Goal: Task Accomplishment & Management: Use online tool/utility

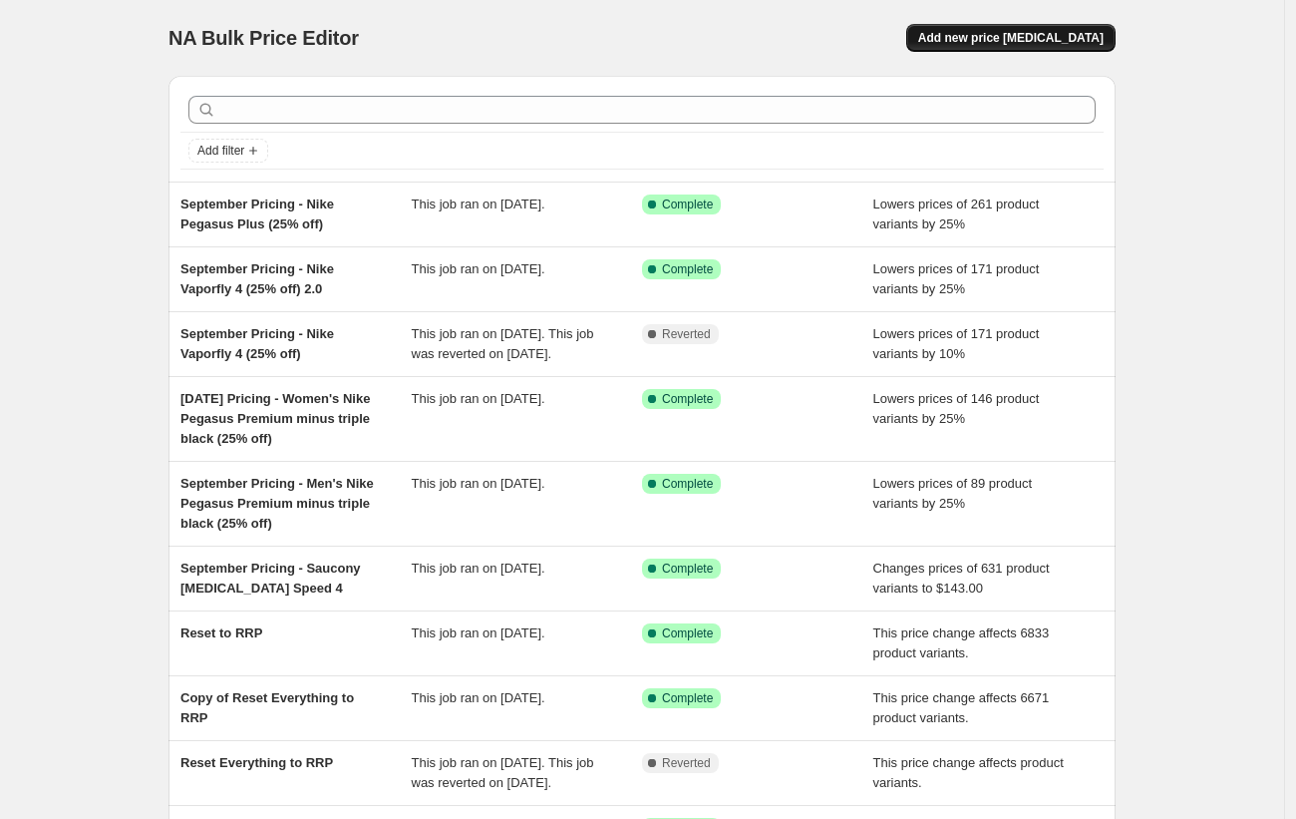
click at [989, 42] on span "Add new price [MEDICAL_DATA]" at bounding box center [1010, 38] width 185 height 16
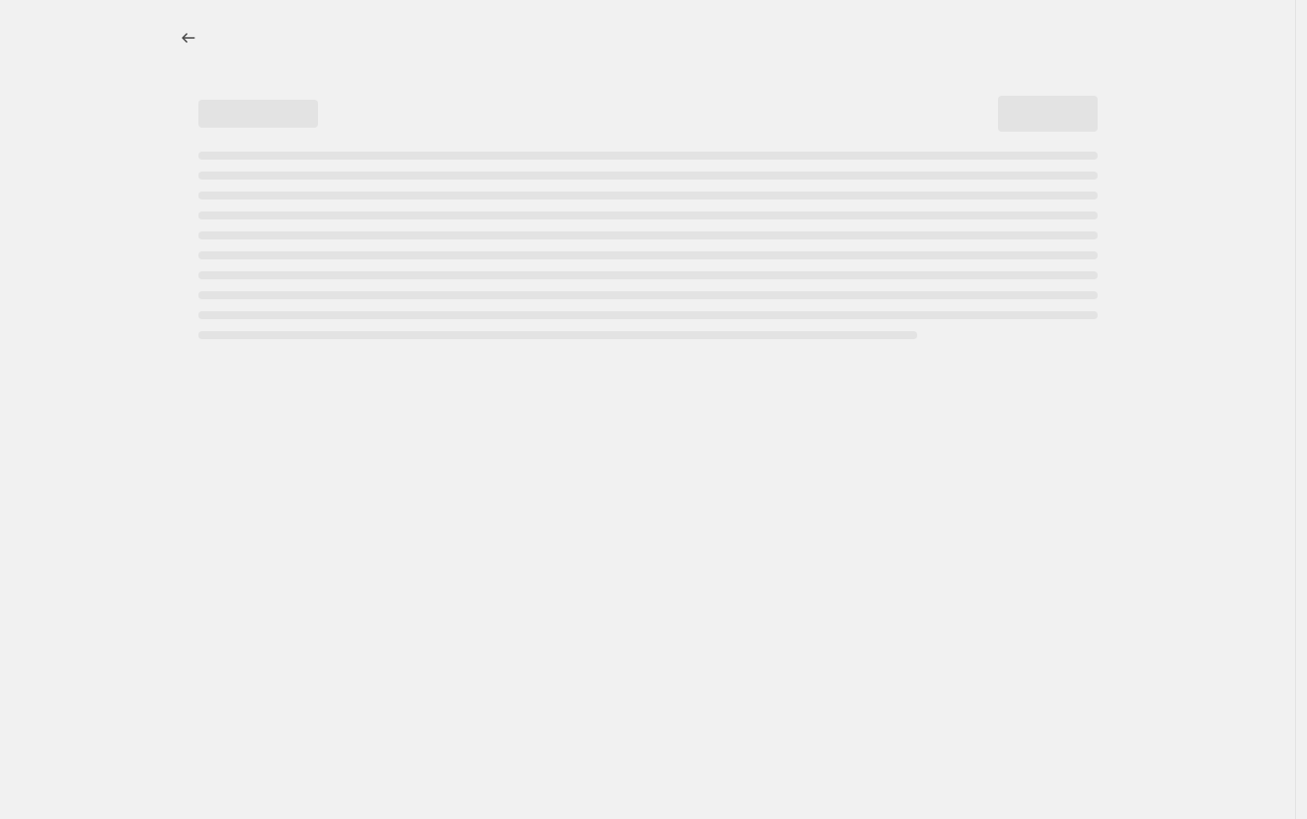
select select "percentage"
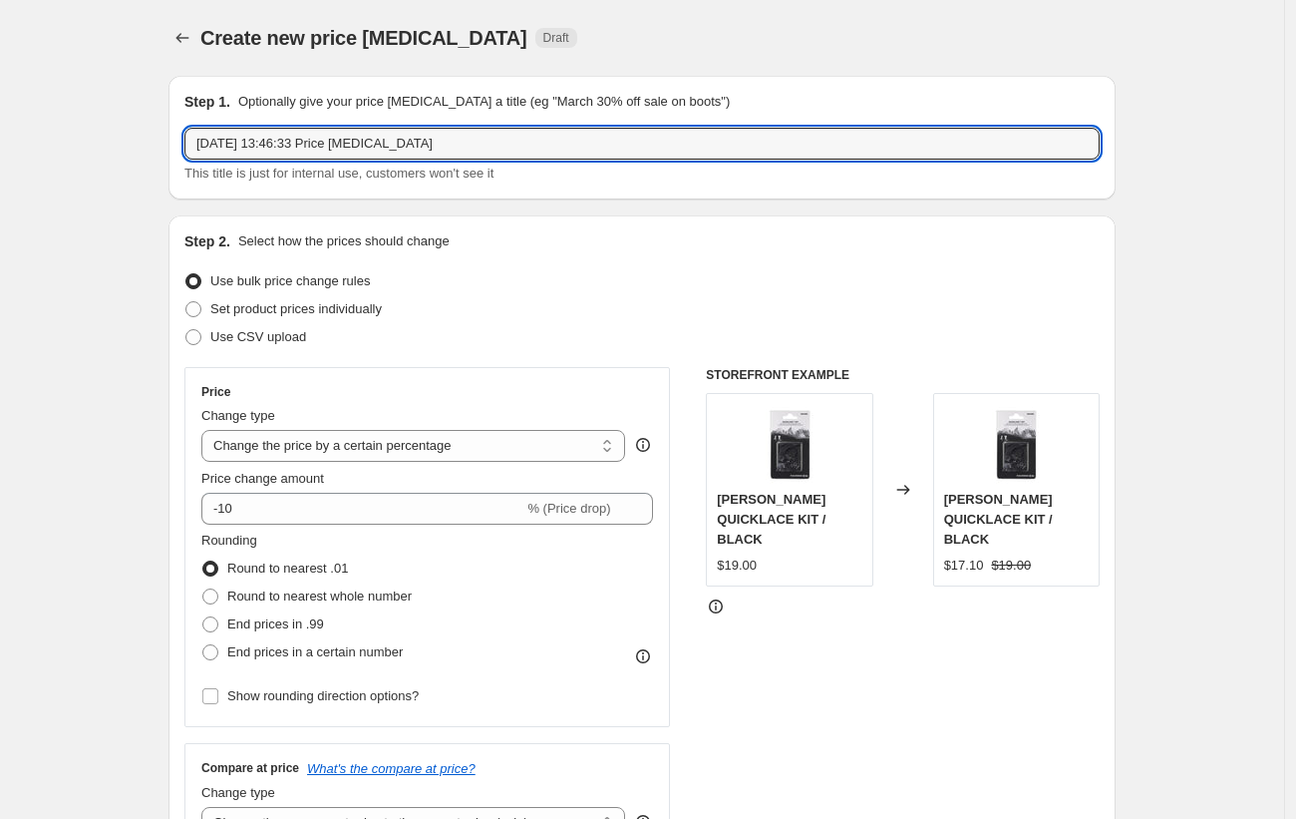
drag, startPoint x: 529, startPoint y: 151, endPoint x: 213, endPoint y: 106, distance: 319.3
click at [213, 106] on div "Step 1. Optionally give your price [MEDICAL_DATA] a title (eg "March 30% off sa…" at bounding box center [641, 138] width 915 height 92
type input "September Pricing 2025 - On Running Cloudstratus 3 ("
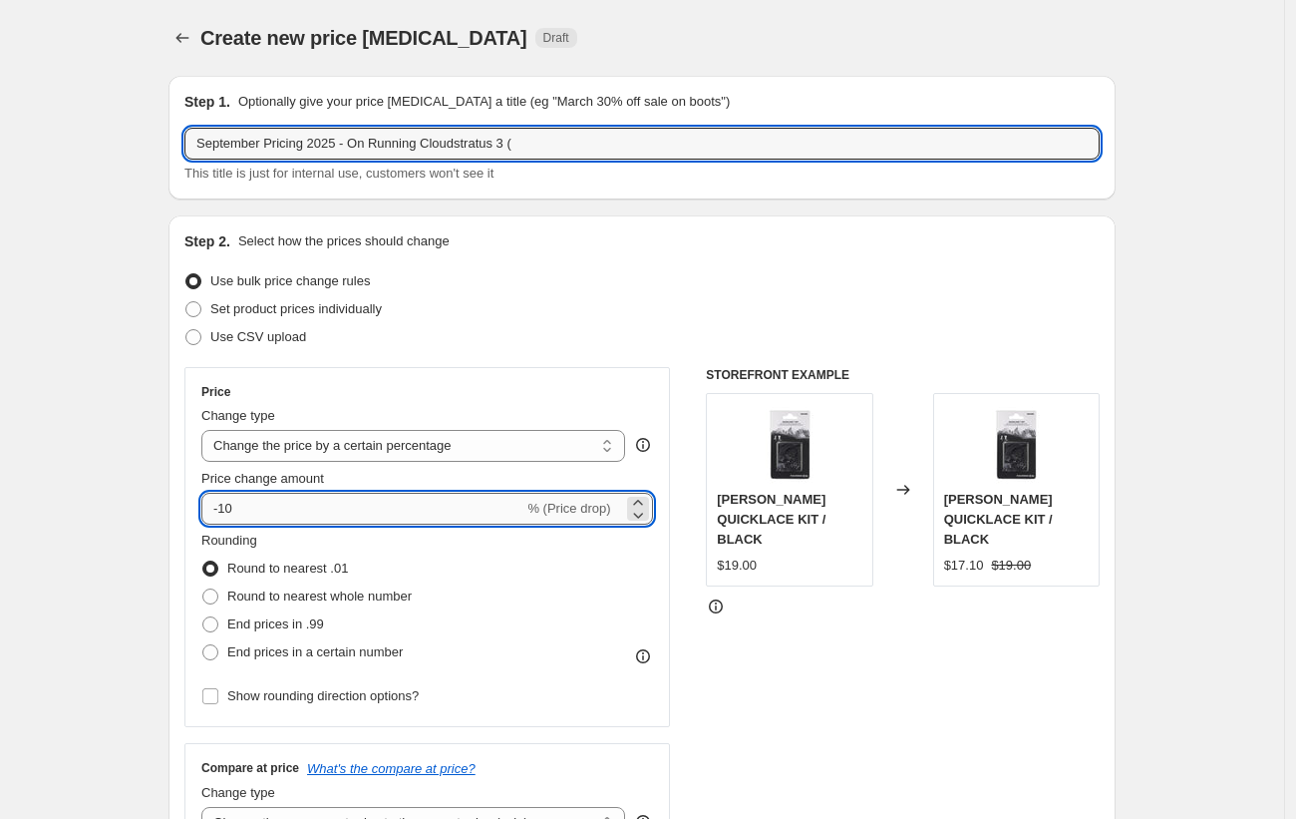
click at [249, 500] on input "-10" at bounding box center [362, 509] width 322 height 32
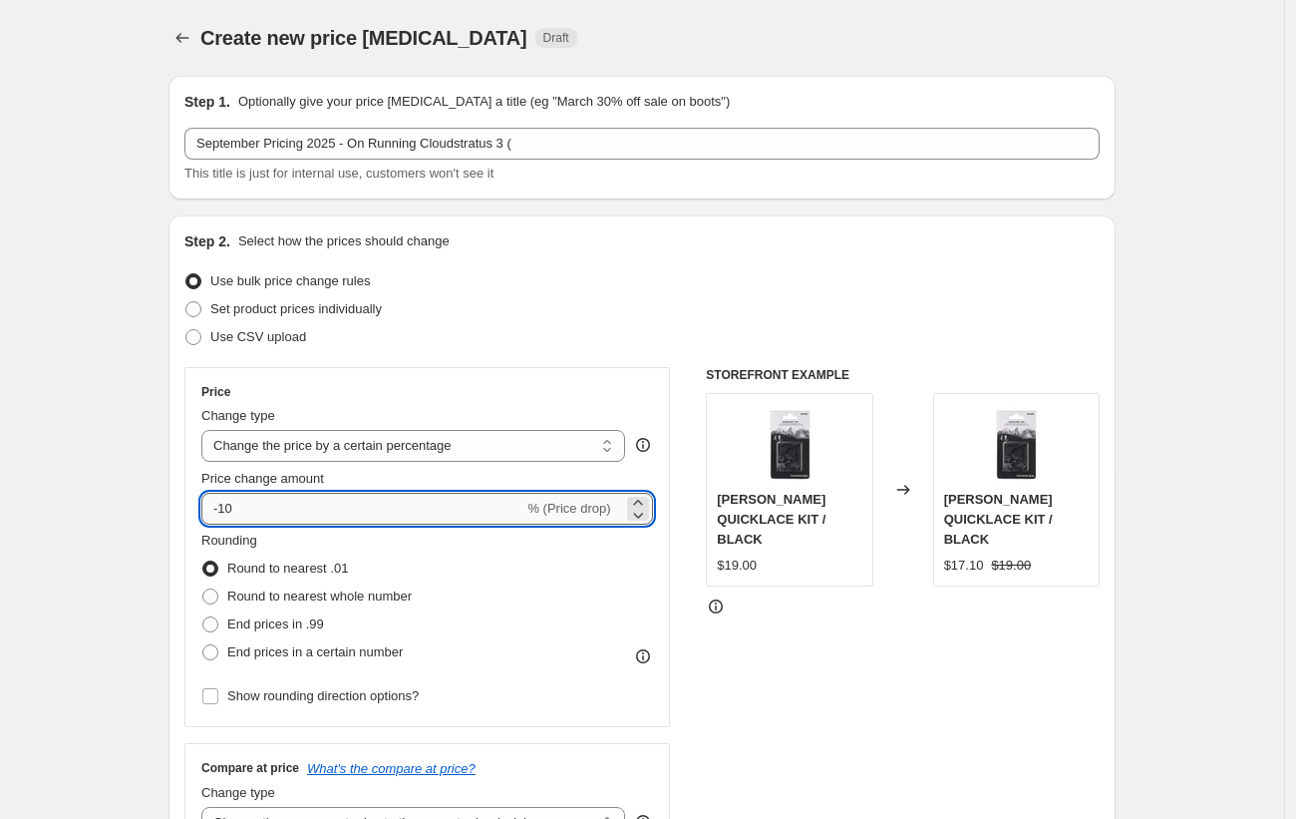
click at [224, 509] on input "-10" at bounding box center [362, 509] width 322 height 32
type input "-50"
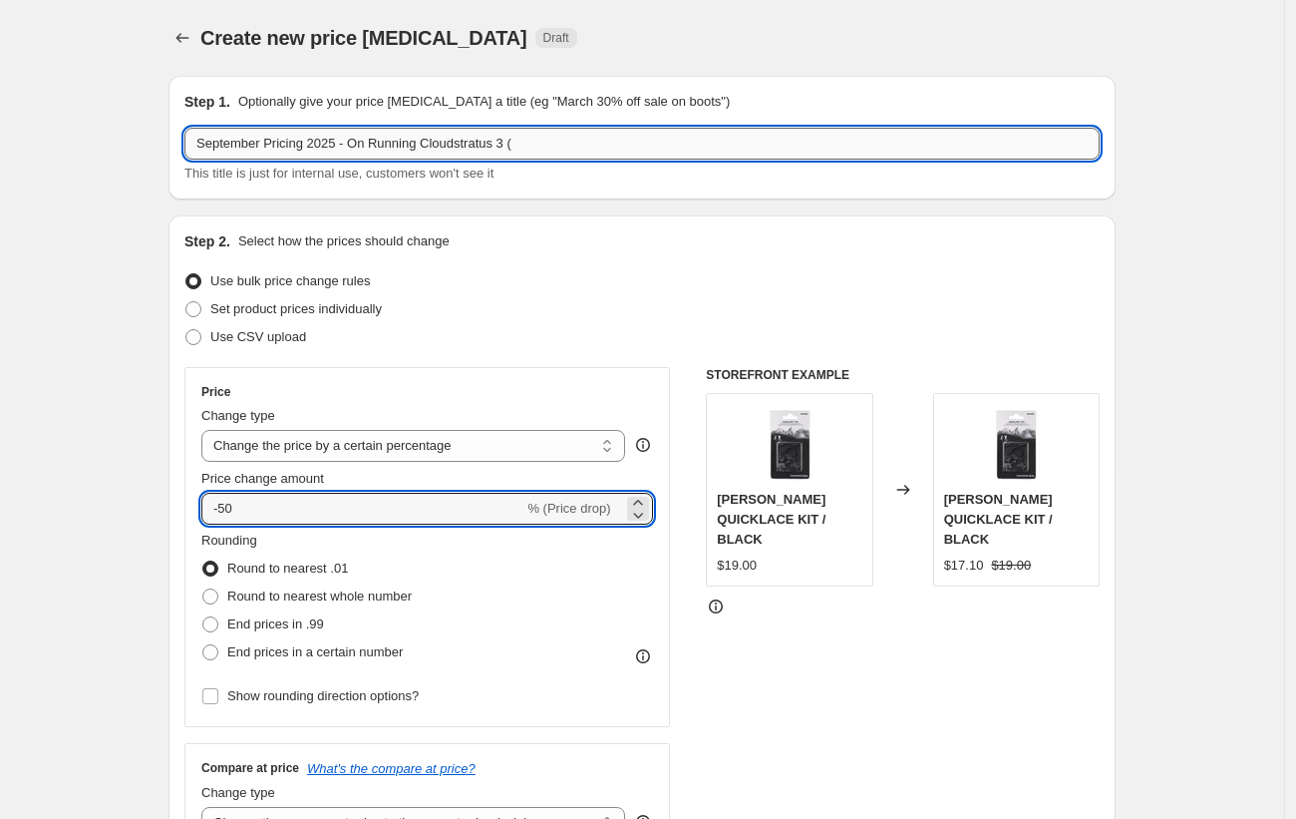
click at [661, 150] on input "September Pricing 2025 - On Running Cloudstratus 3 (" at bounding box center [641, 144] width 915 height 32
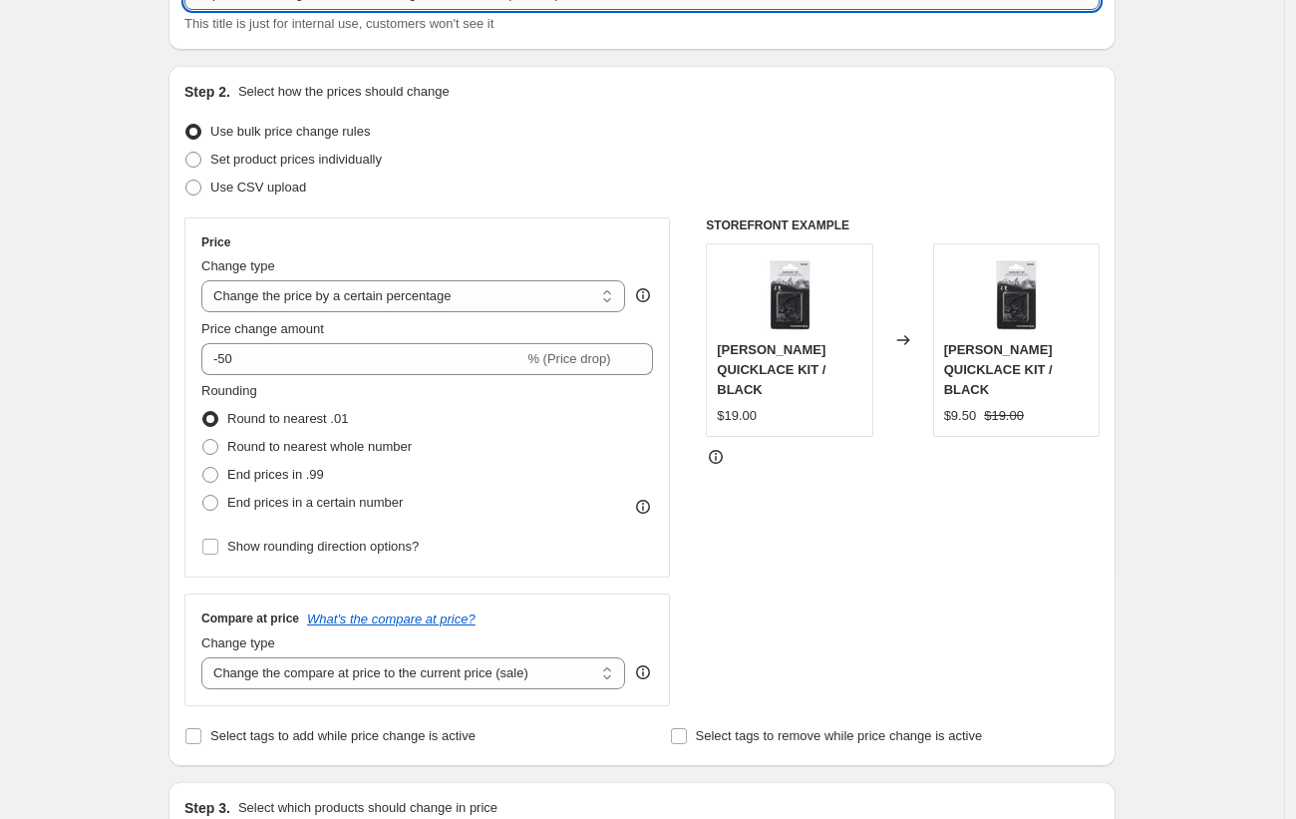
scroll to position [381, 0]
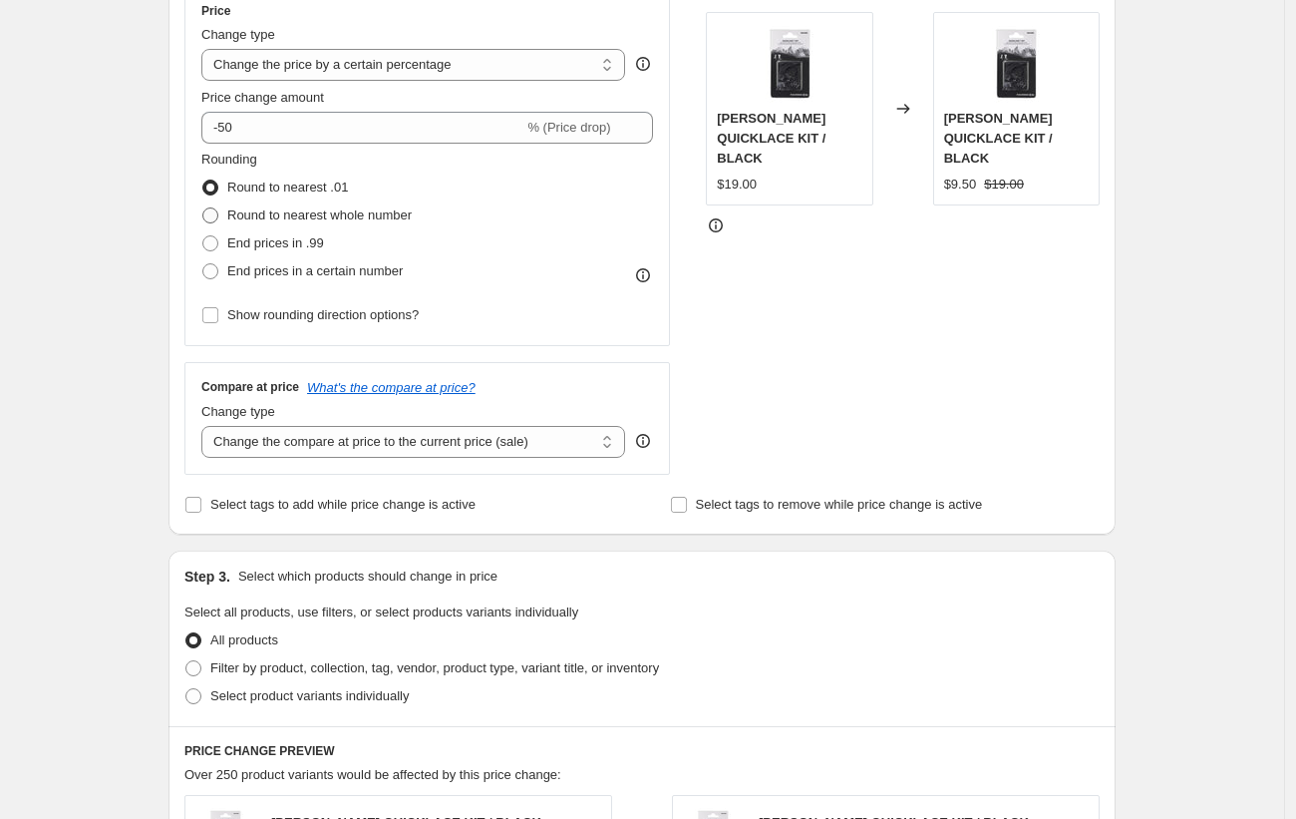
type input "September Pricing 2025 - On Running Cloudstratus 3 (50% off)"
click at [394, 205] on span "Round to nearest whole number" at bounding box center [319, 215] width 184 height 20
click at [203, 207] on input "Round to nearest whole number" at bounding box center [202, 207] width 1 height 1
radio input "true"
click at [430, 495] on span "Select tags to add while price change is active" at bounding box center [342, 505] width 265 height 20
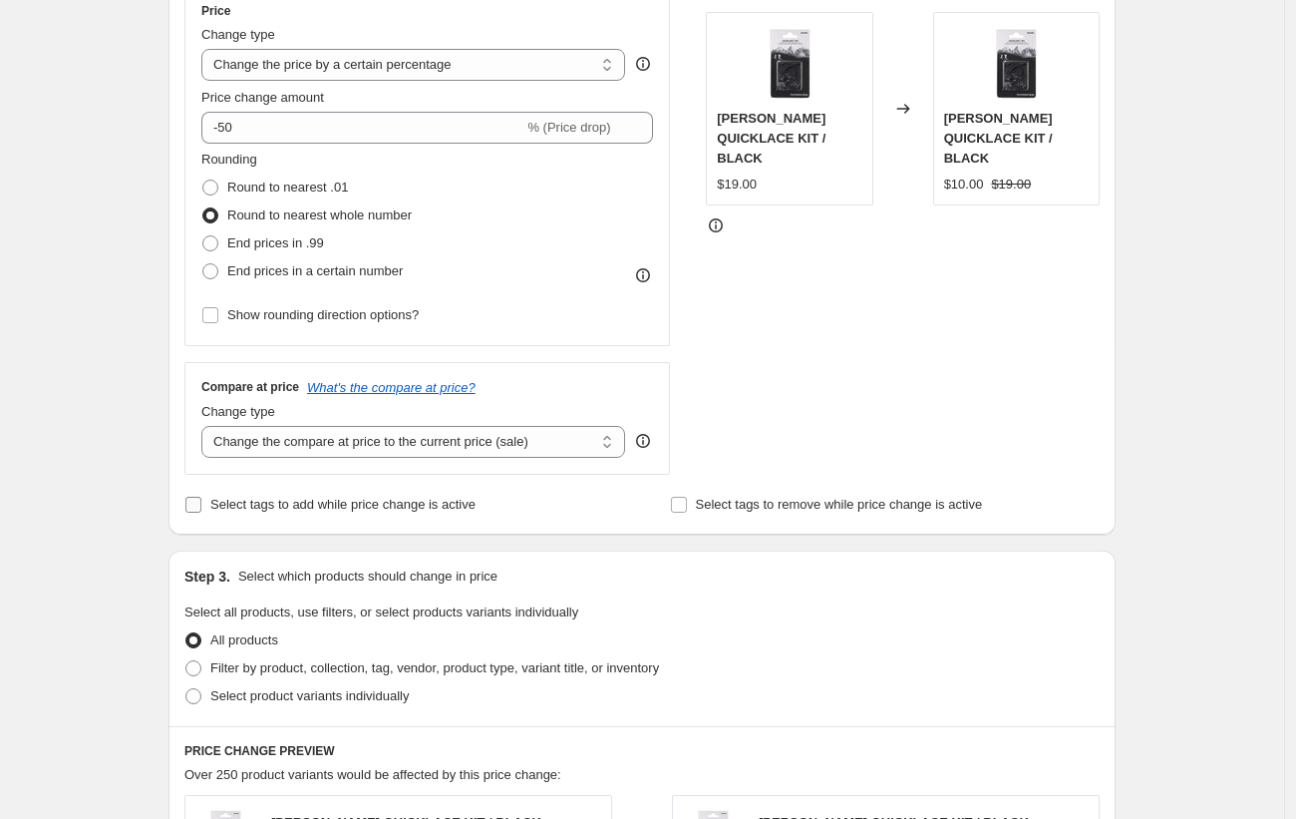
click at [201, 497] on input "Select tags to add while price change is active" at bounding box center [193, 505] width 16 height 16
checkbox input "true"
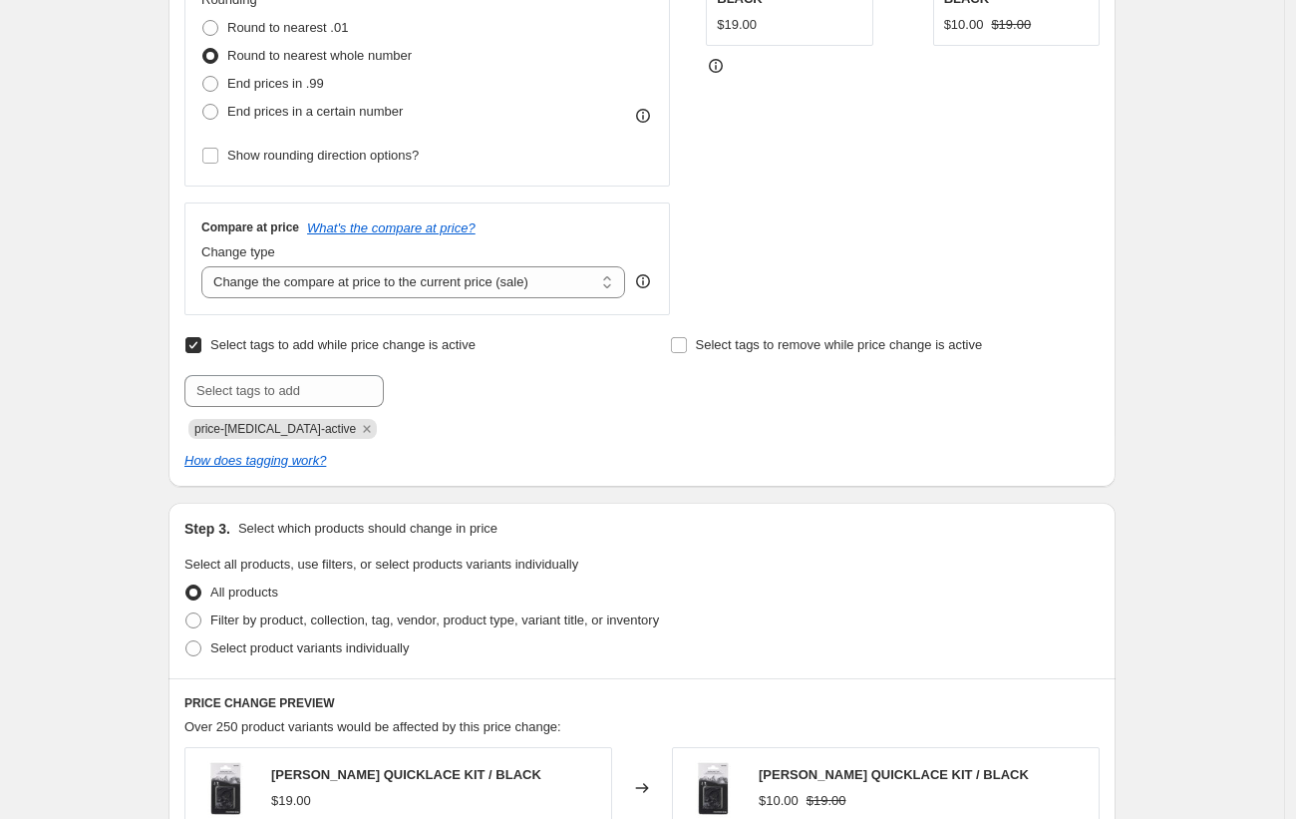
scroll to position [950, 0]
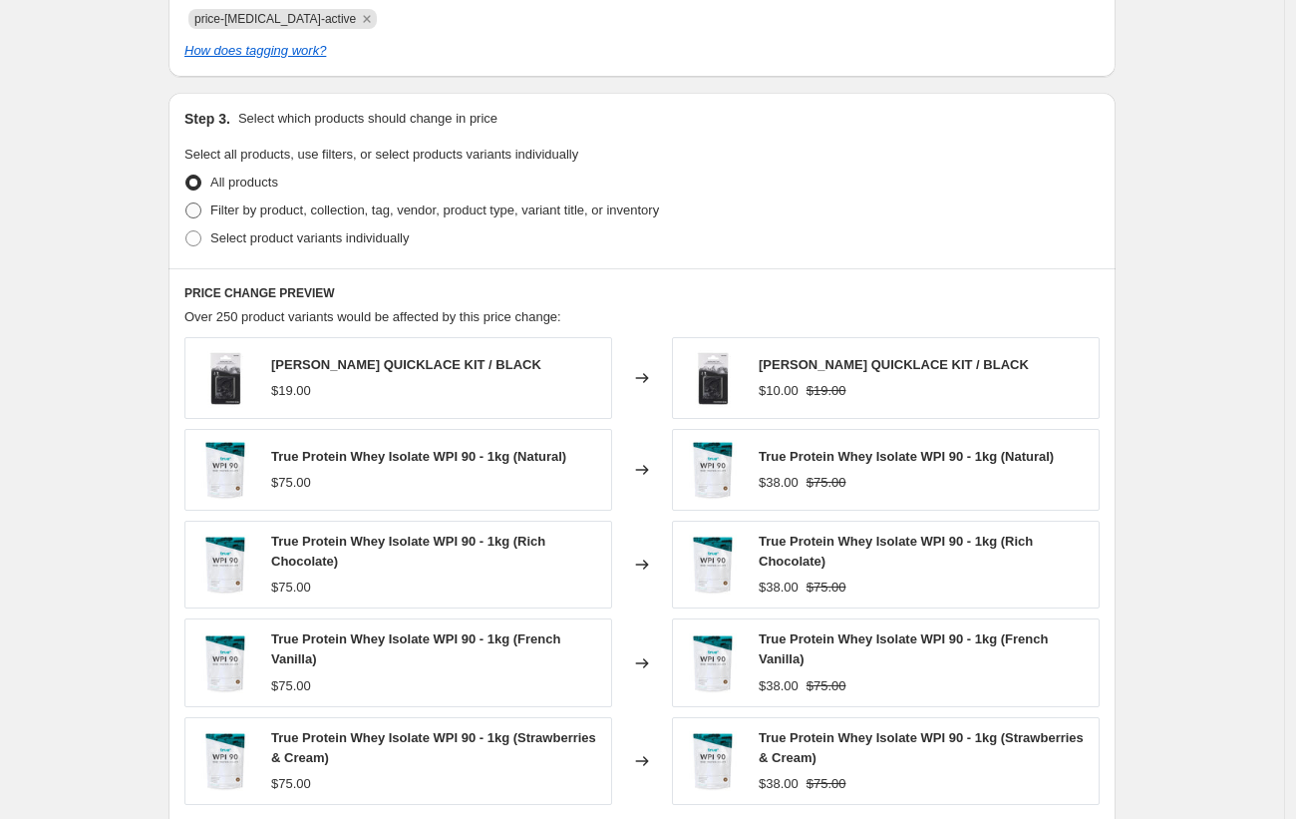
click at [504, 211] on span "Filter by product, collection, tag, vendor, product type, variant title, or inv…" at bounding box center [434, 209] width 449 height 15
click at [186, 203] on input "Filter by product, collection, tag, vendor, product type, variant title, or inv…" at bounding box center [185, 202] width 1 height 1
radio input "true"
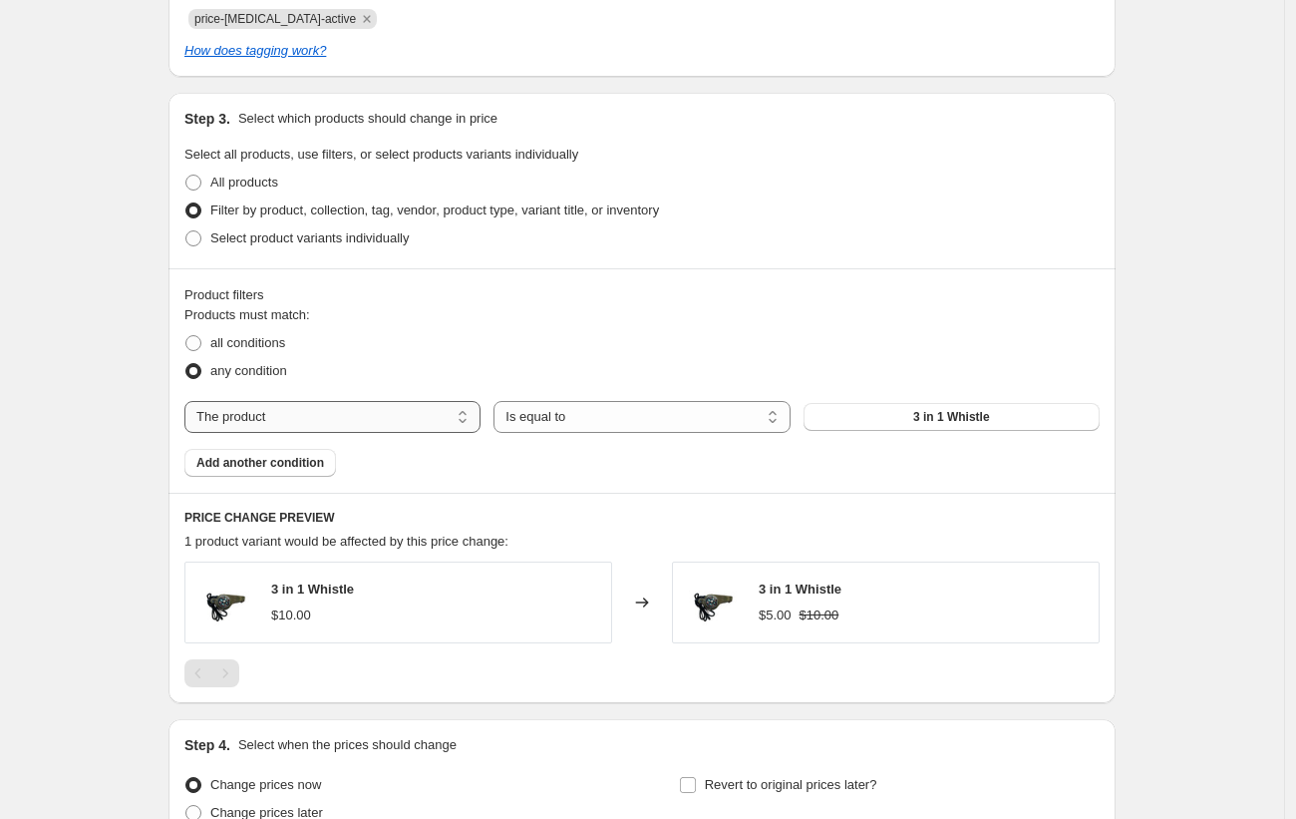
click at [377, 402] on select "The product The product's collection The product's tag The product's vendor The…" at bounding box center [332, 417] width 296 height 32
select select "tag"
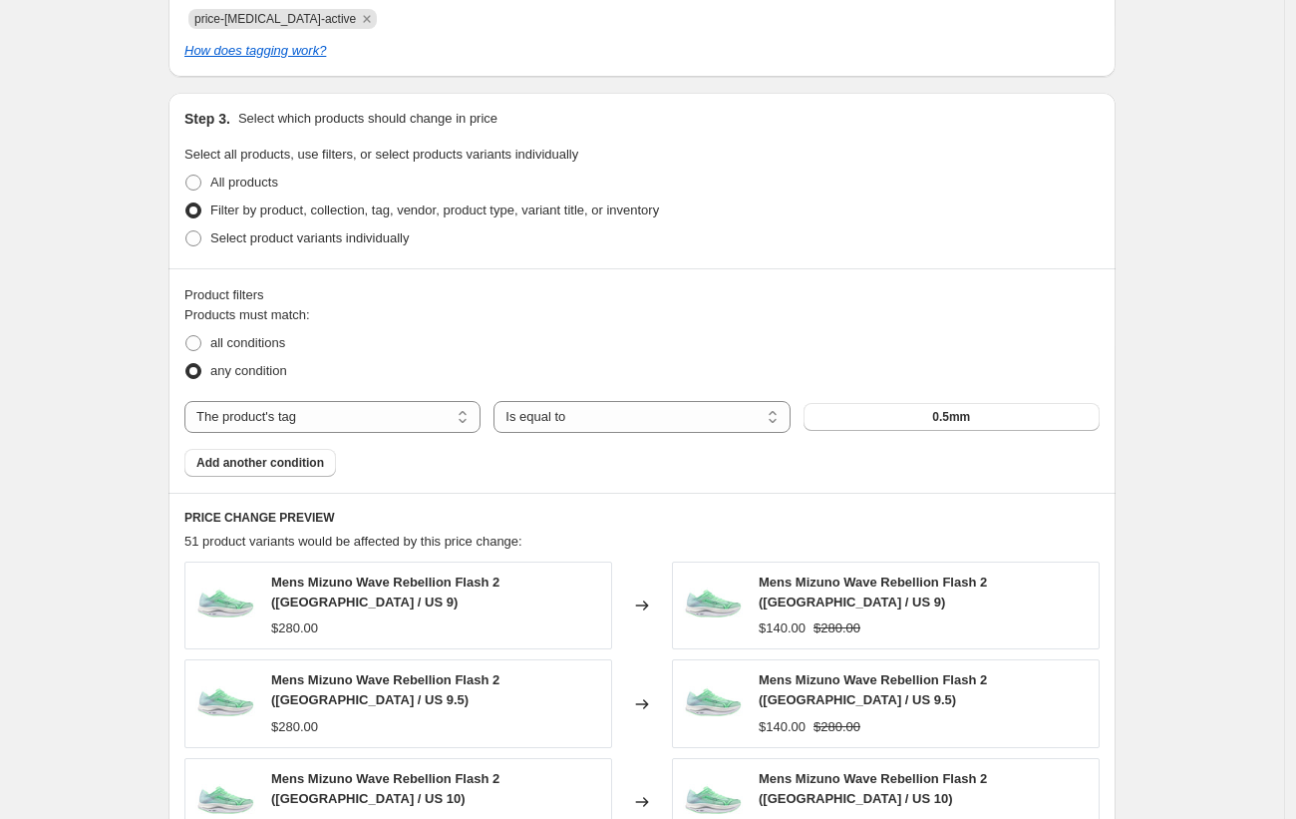
click at [897, 421] on button "0.5mm" at bounding box center [952, 417] width 296 height 28
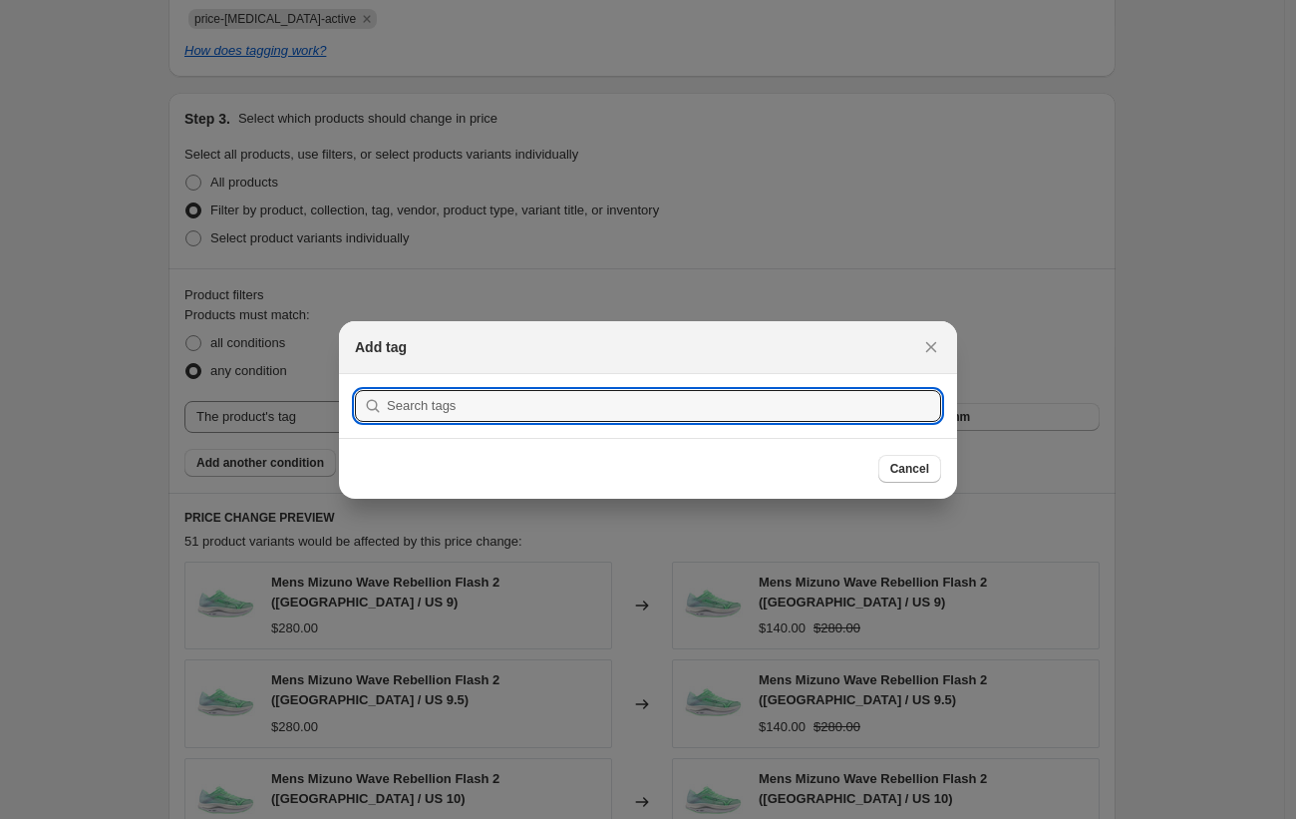
scroll to position [0, 0]
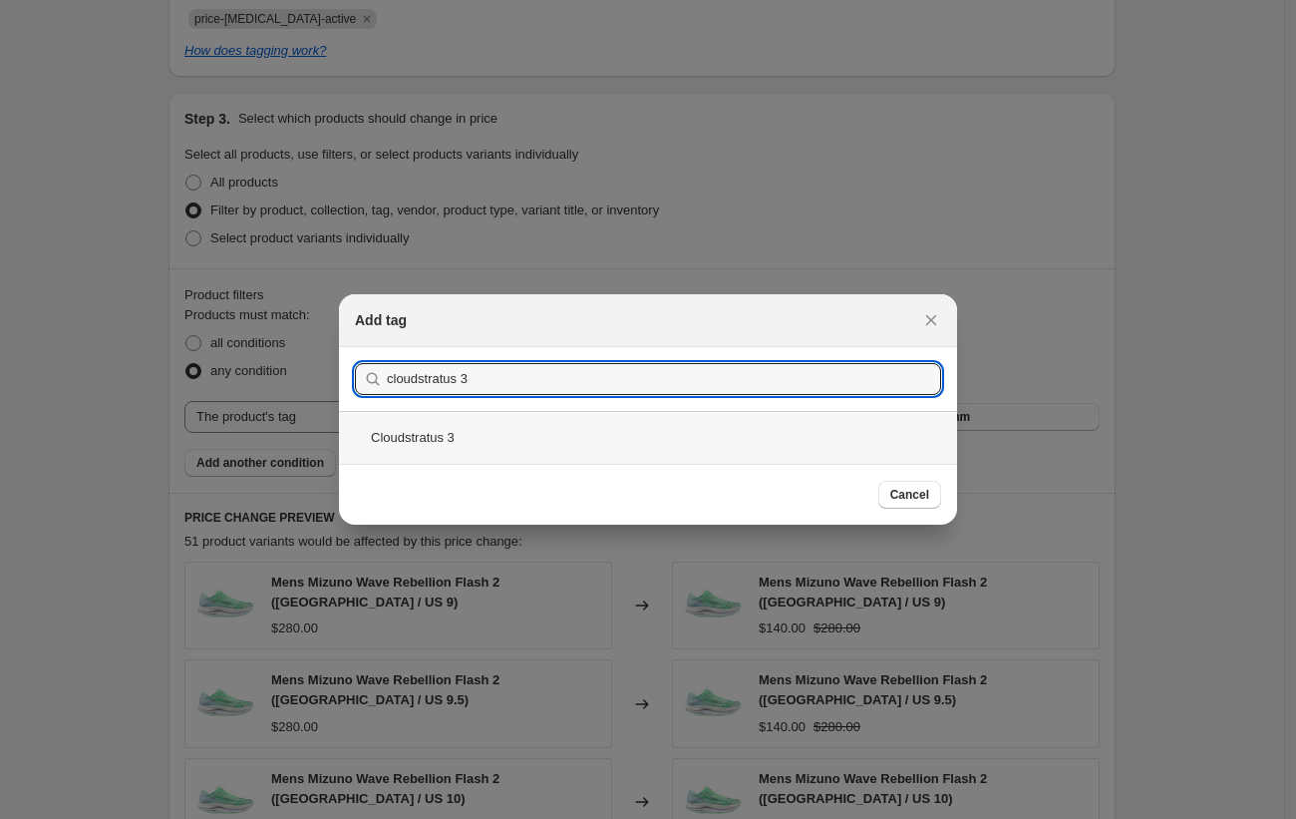
type input "cloudstratus 3"
click at [478, 445] on div "Cloudstratus 3" at bounding box center [648, 437] width 618 height 53
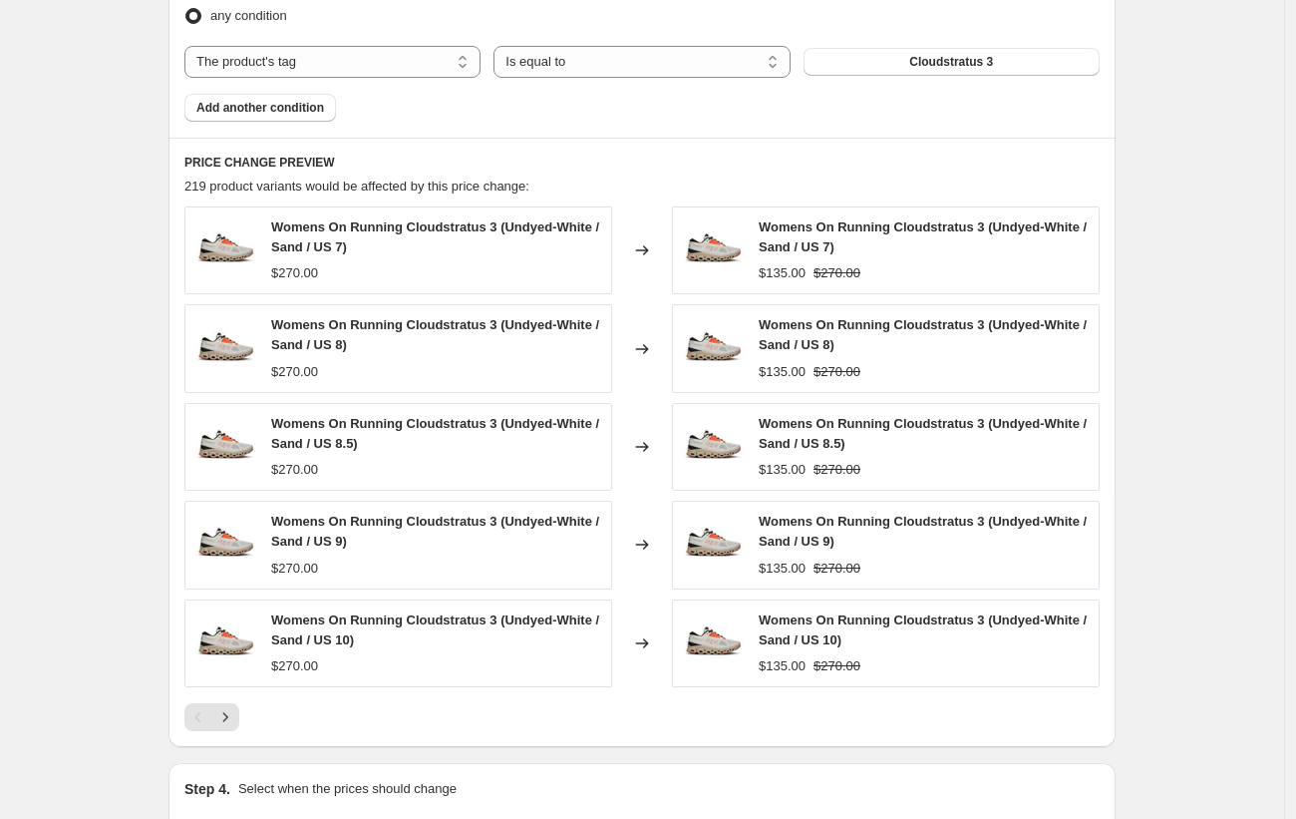
scroll to position [1543, 0]
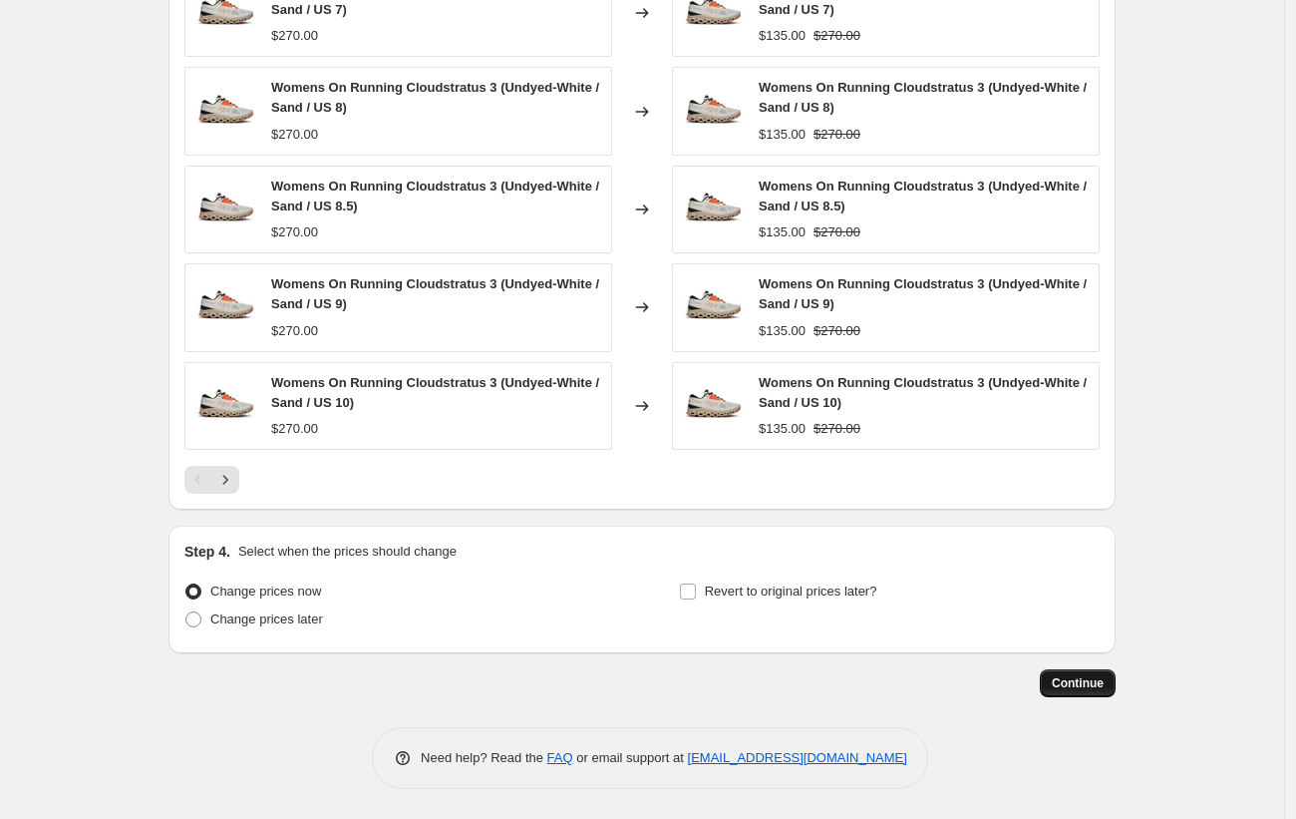
click at [1057, 674] on button "Continue" at bounding box center [1078, 683] width 76 height 28
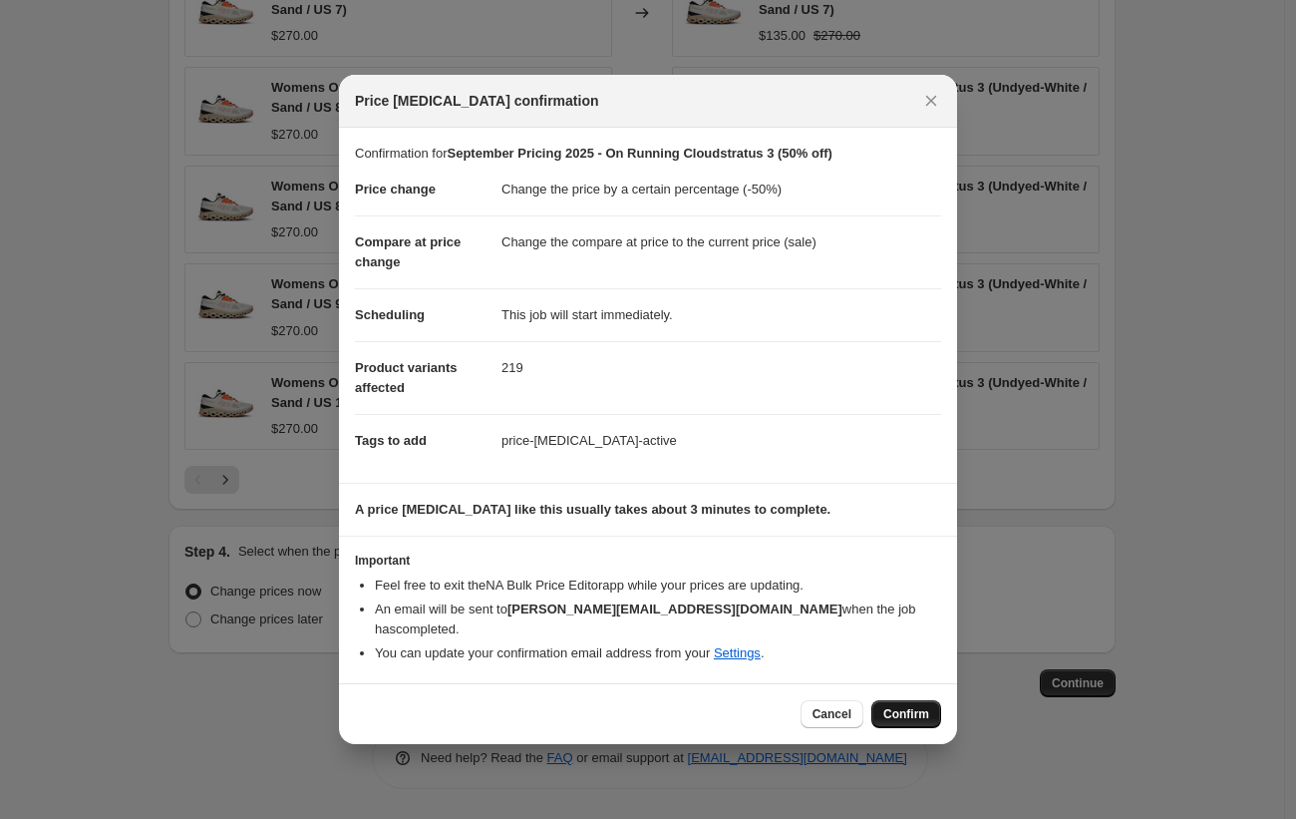
click at [906, 706] on span "Confirm" at bounding box center [906, 714] width 46 height 16
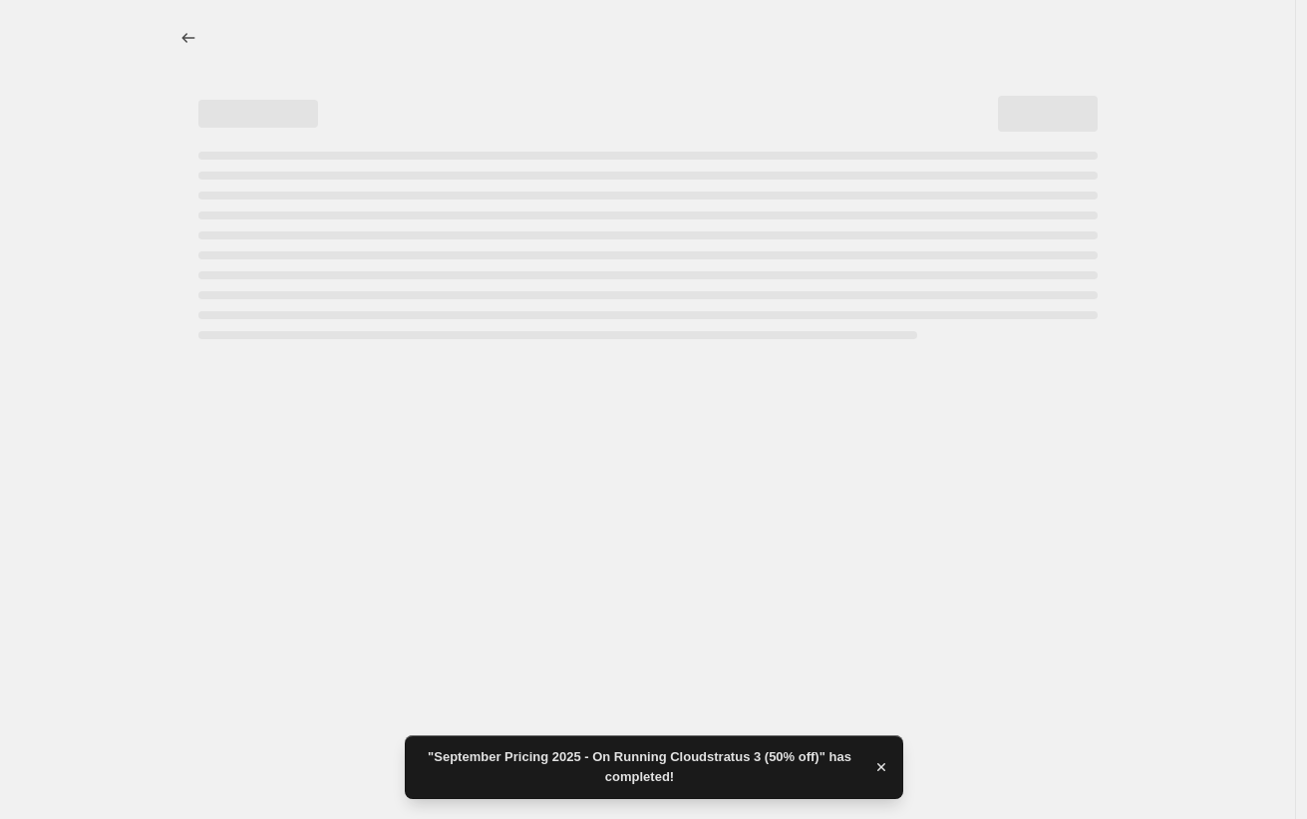
select select "percentage"
select select "tag"
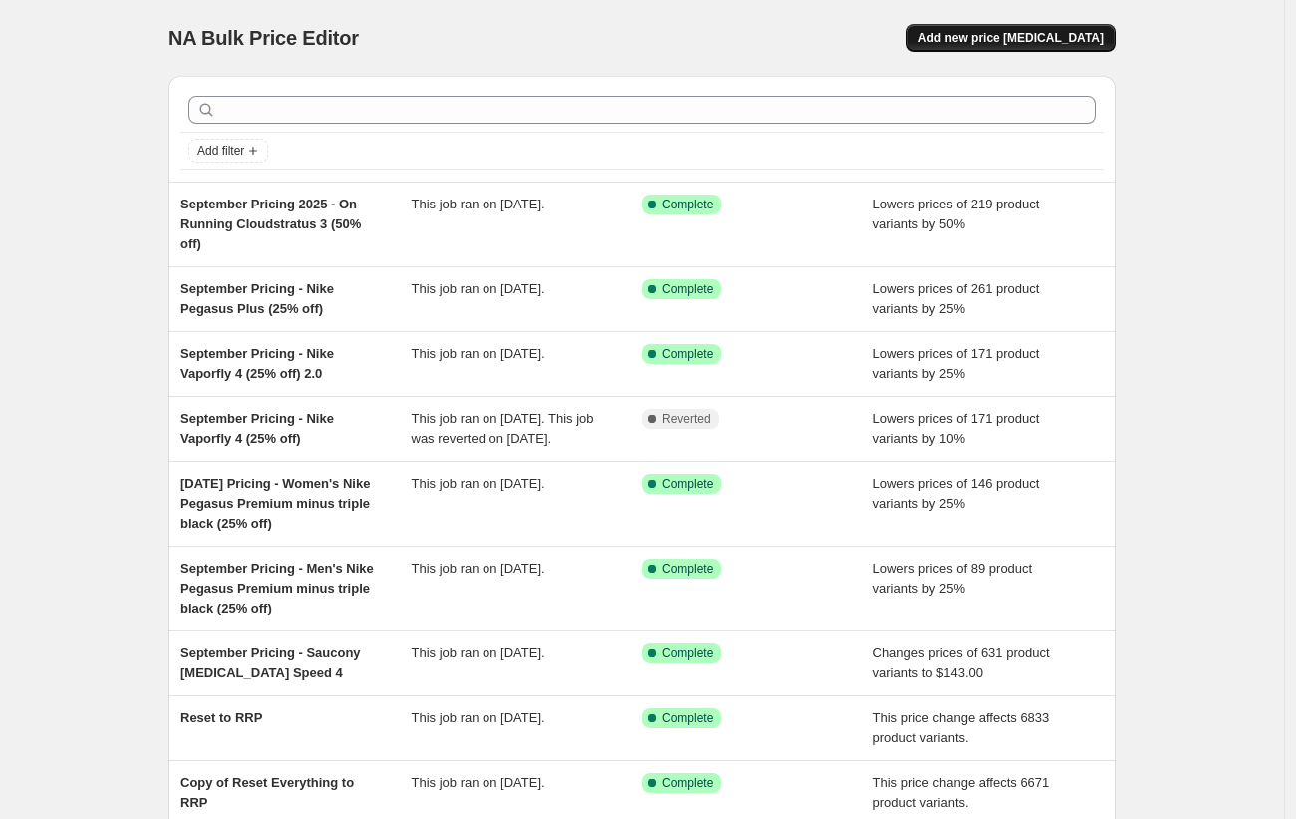
click at [980, 42] on span "Add new price [MEDICAL_DATA]" at bounding box center [1010, 38] width 185 height 16
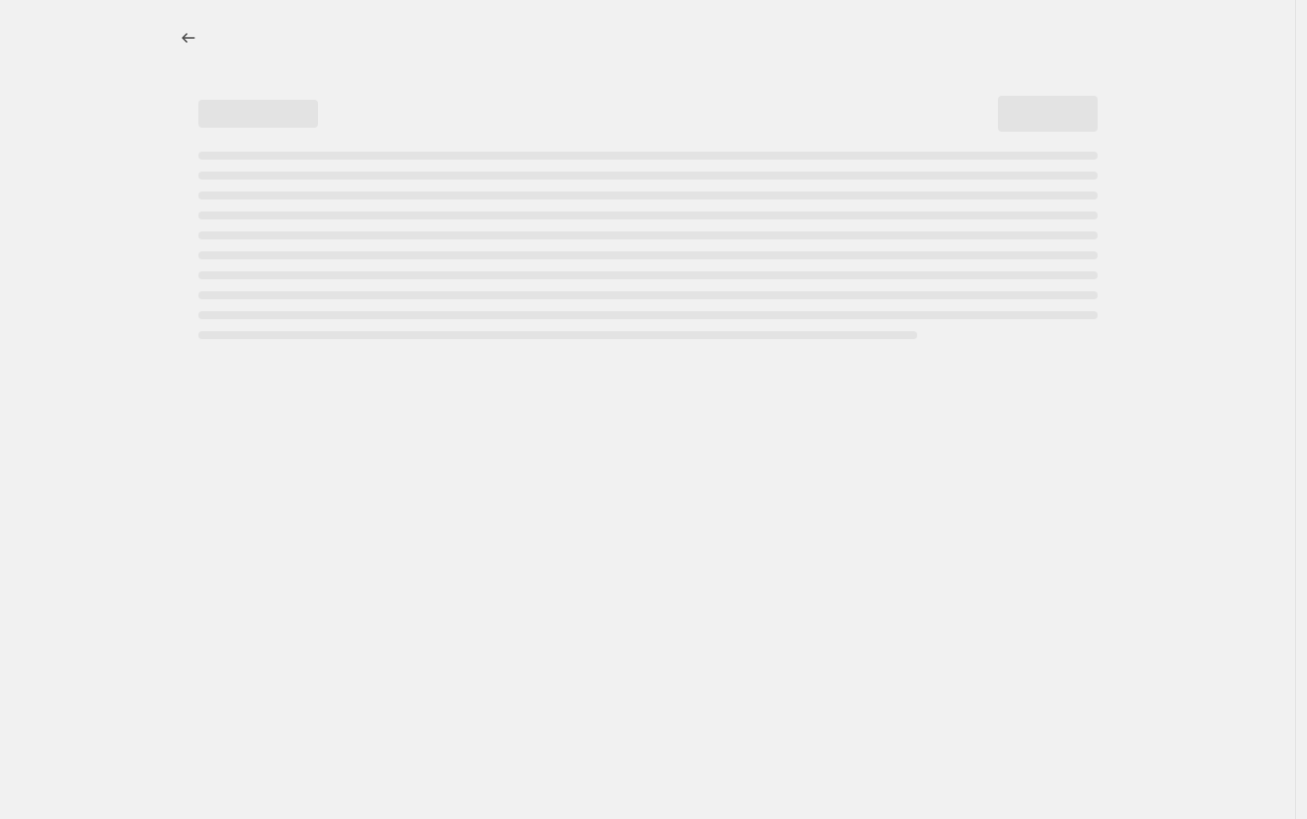
select select "percentage"
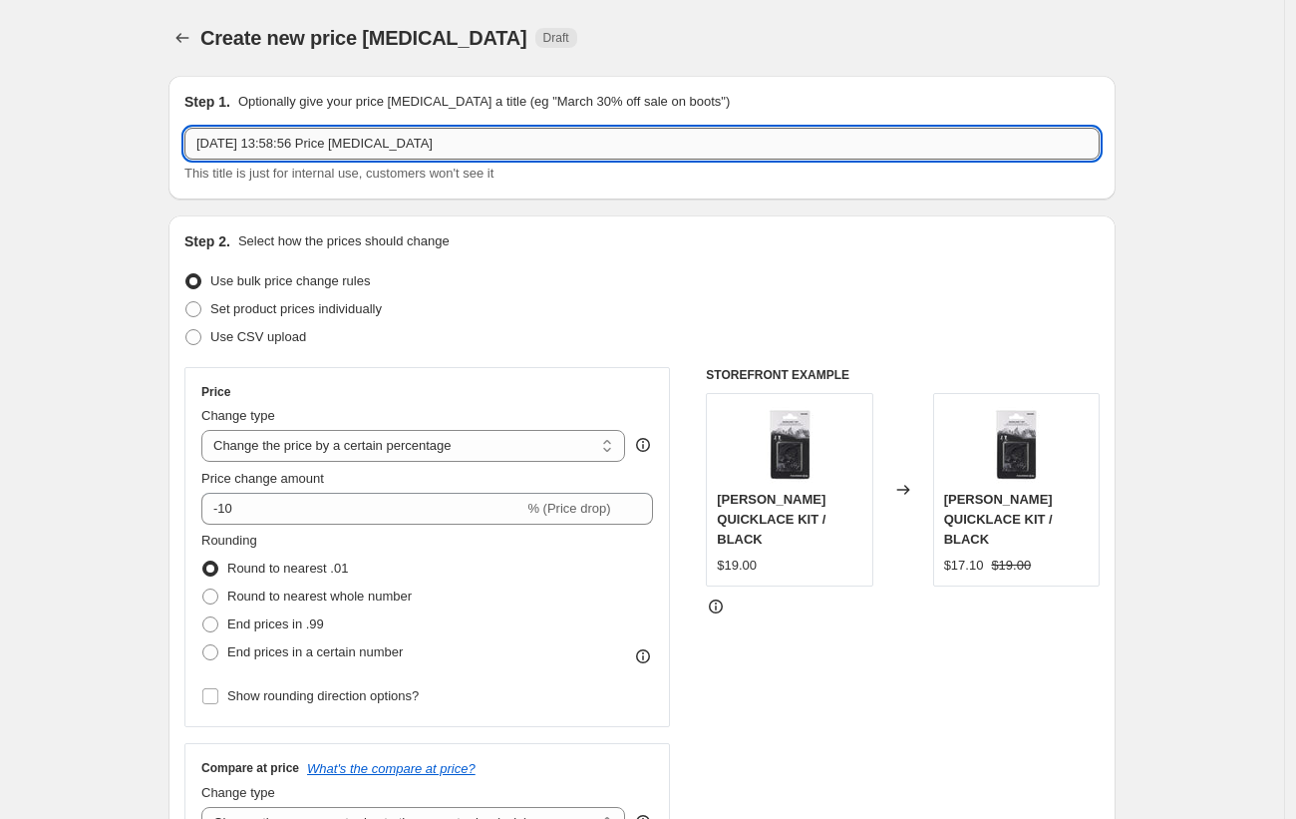
click at [492, 158] on input "29 Sept 2025, 13:58:56 Price change job" at bounding box center [641, 144] width 915 height 32
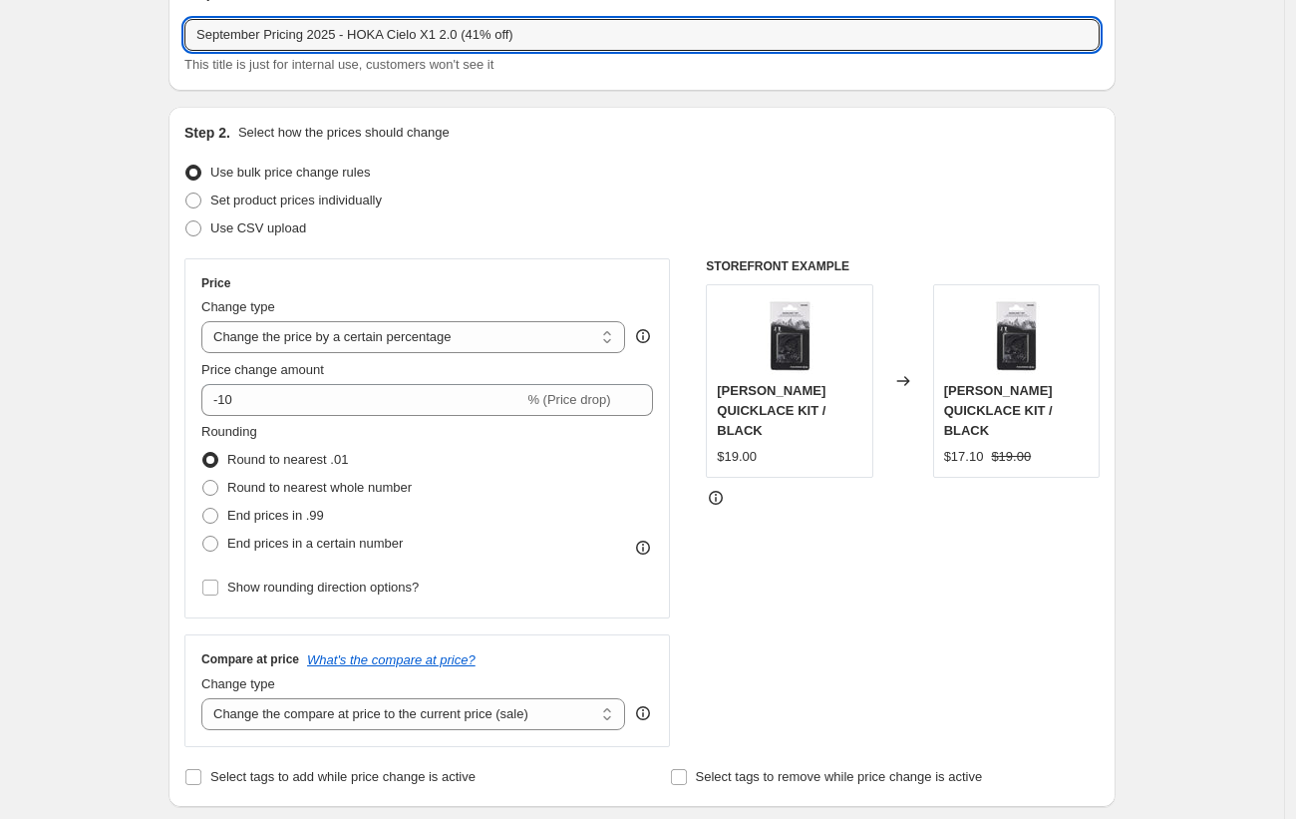
scroll to position [177, 0]
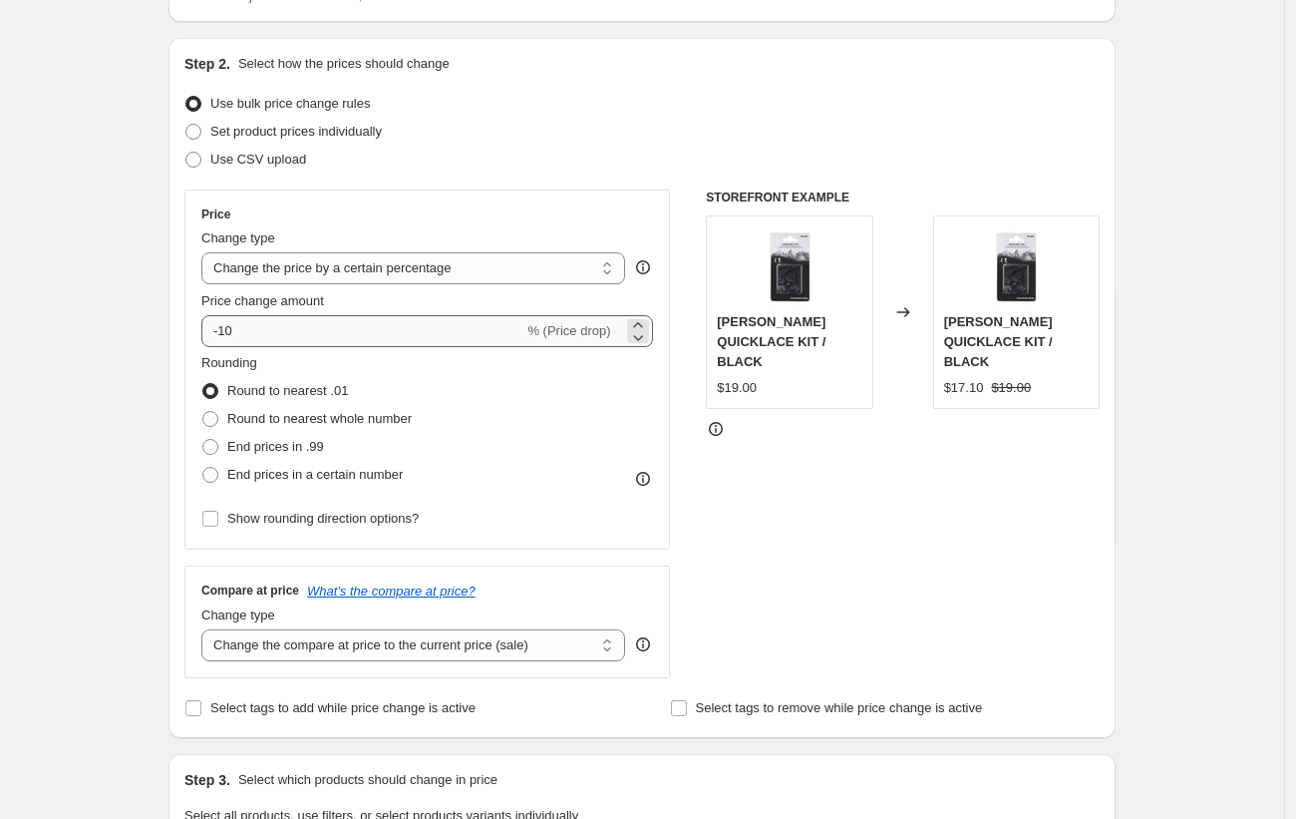
type input "September Pricing 2025 - HOKA Cielo X1 2.0 (41% off)"
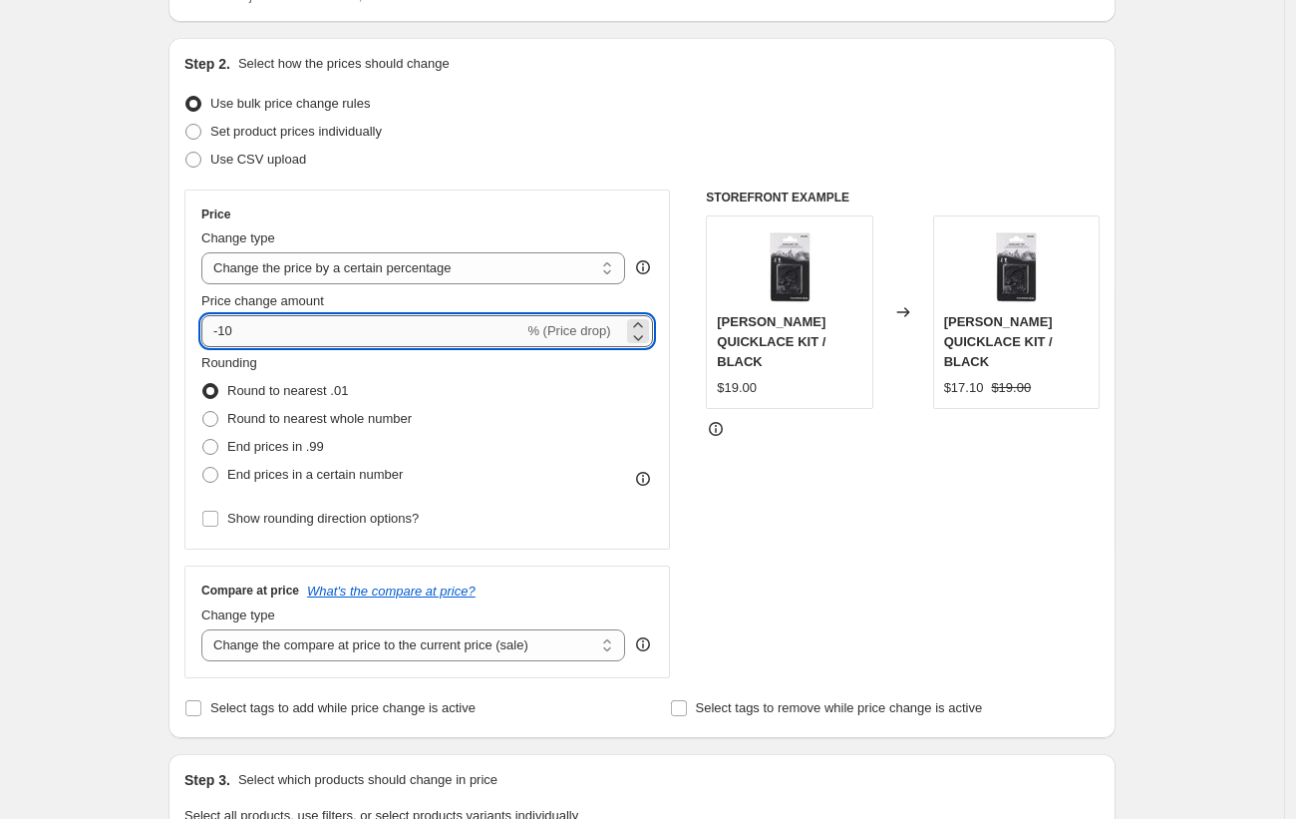
drag, startPoint x: 226, startPoint y: 336, endPoint x: 308, endPoint y: 335, distance: 81.8
click at [304, 335] on input "-10" at bounding box center [362, 331] width 322 height 32
type input "-41"
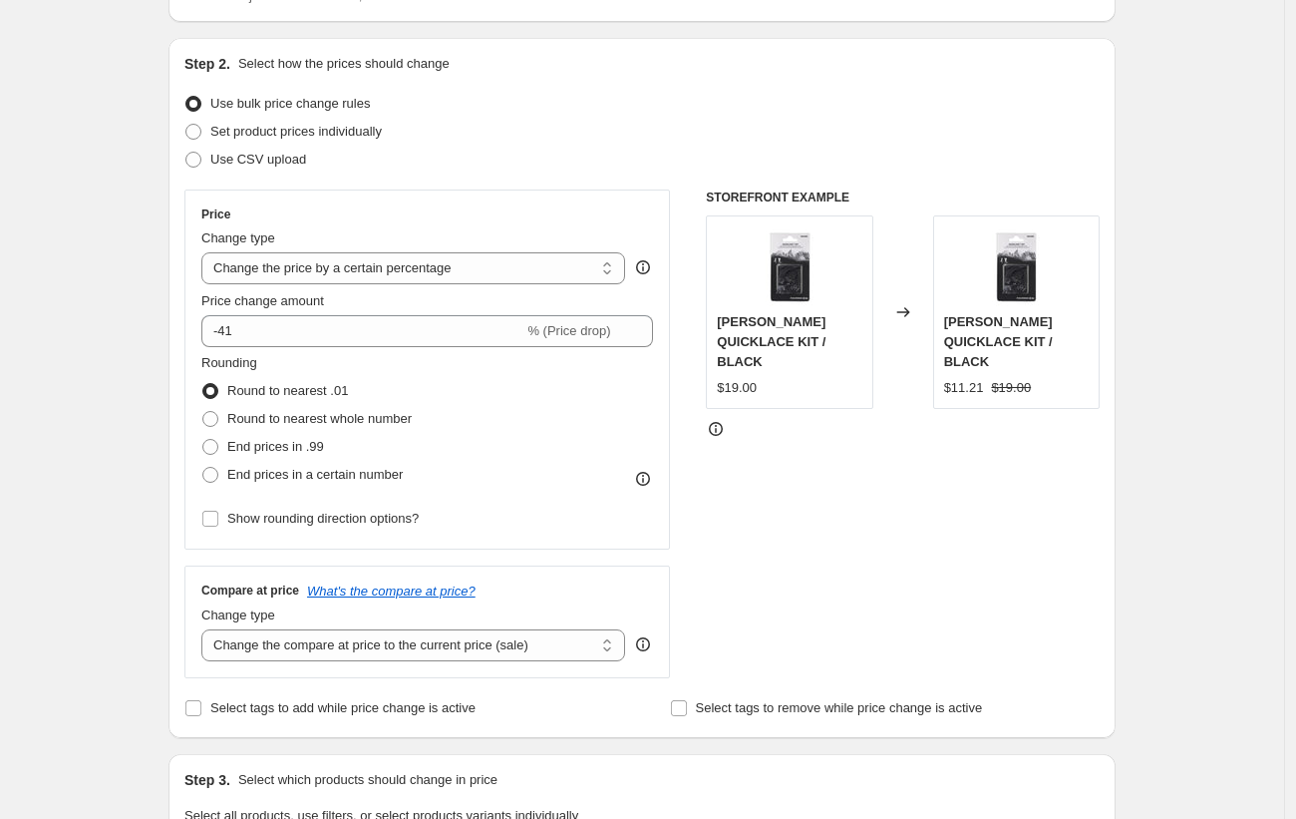
click at [176, 321] on div "Step 2. Select how the prices should change Use bulk price change rules Set pro…" at bounding box center [642, 388] width 947 height 700
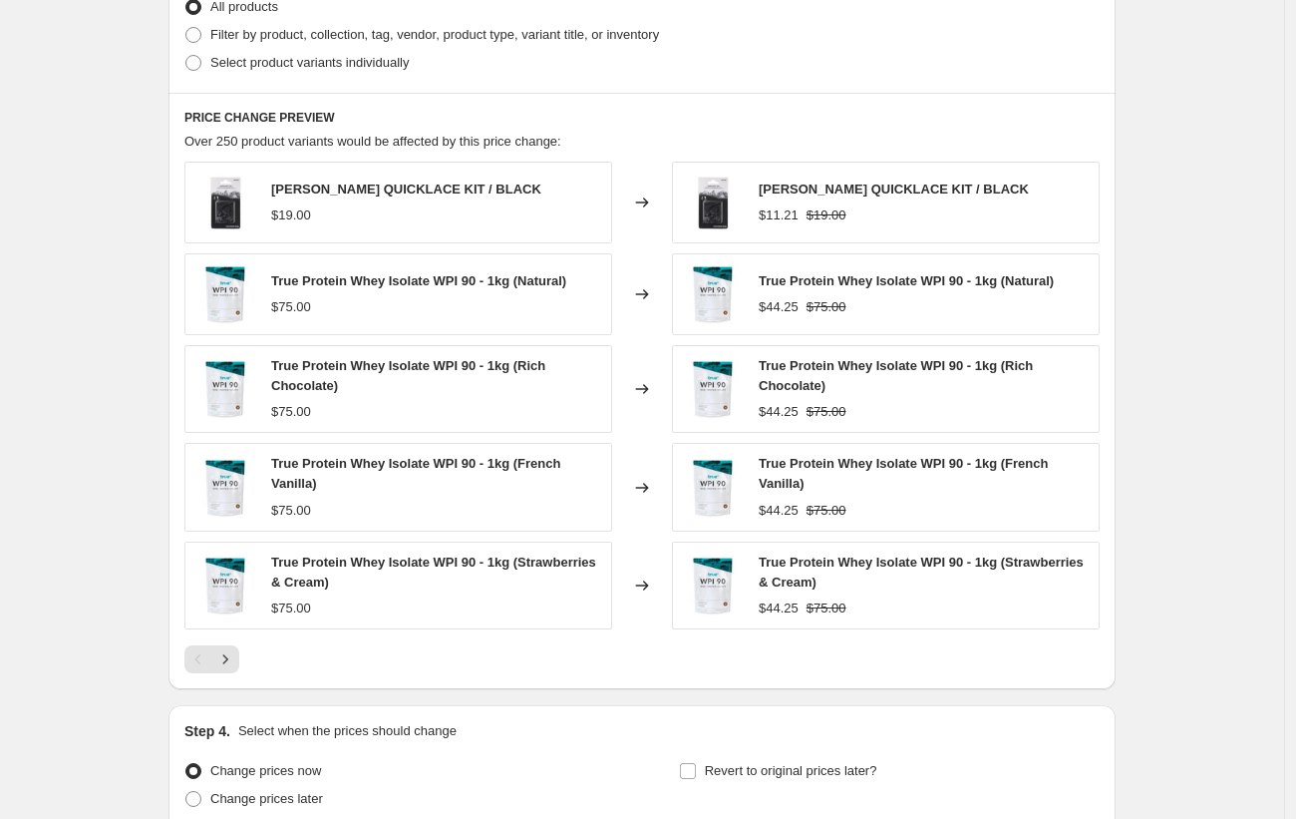
scroll to position [131, 0]
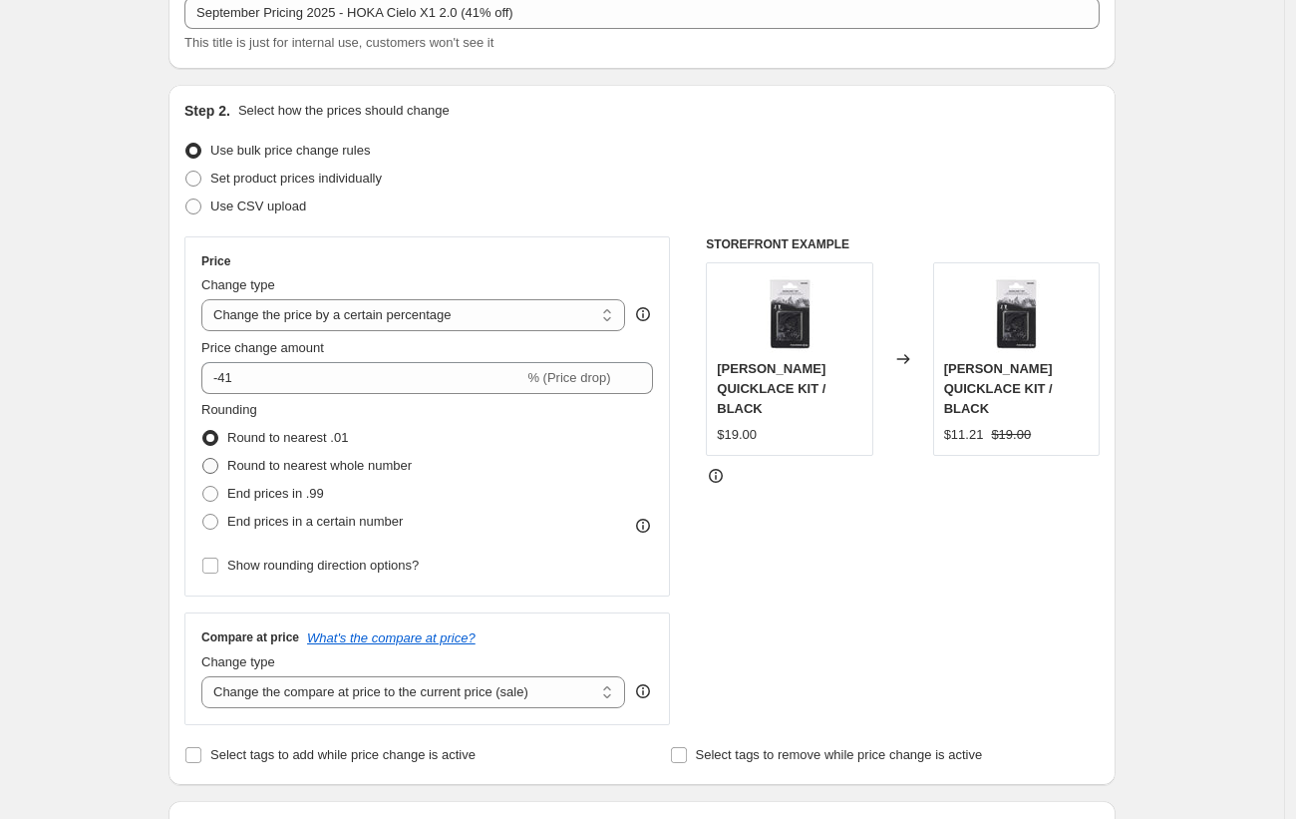
click at [321, 459] on span "Round to nearest whole number" at bounding box center [319, 465] width 184 height 15
click at [203, 459] on input "Round to nearest whole number" at bounding box center [202, 458] width 1 height 1
radio input "true"
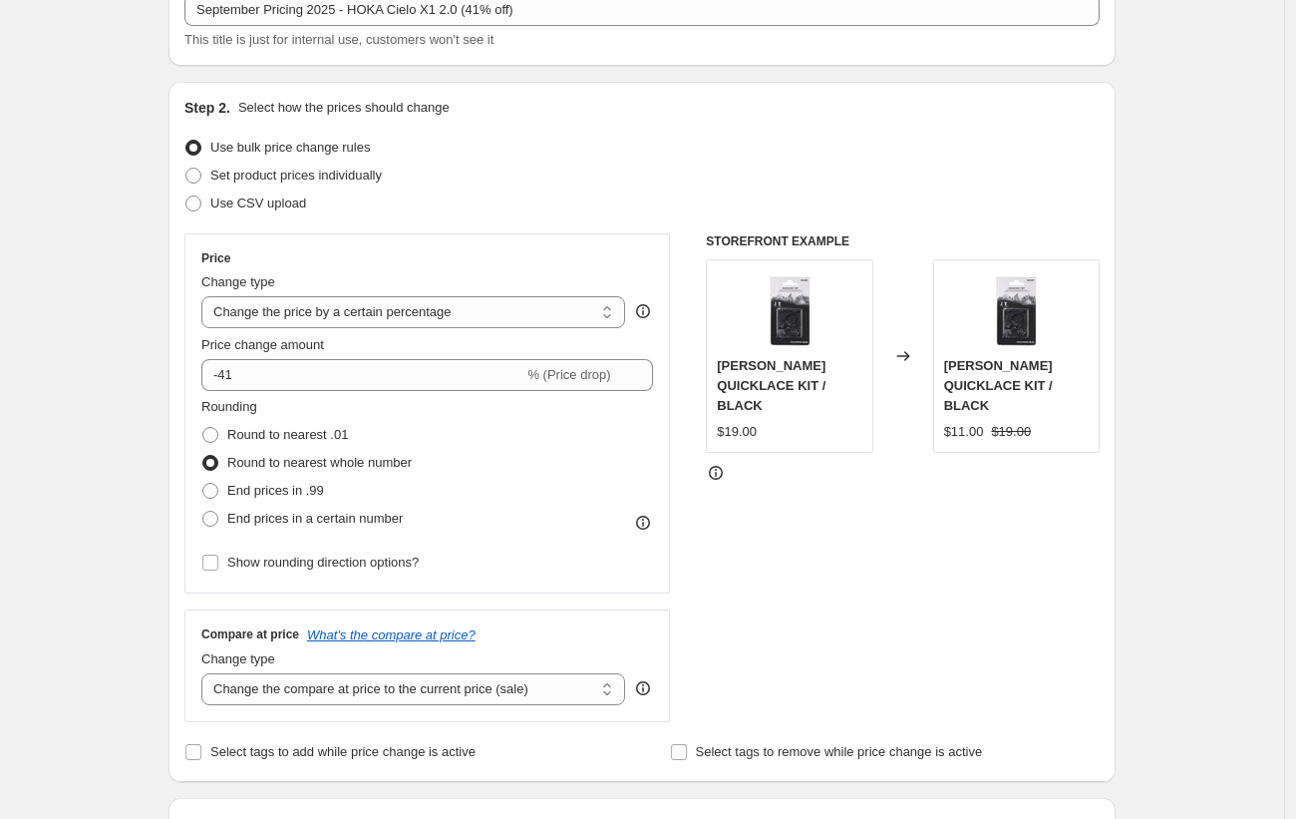
scroll to position [298, 0]
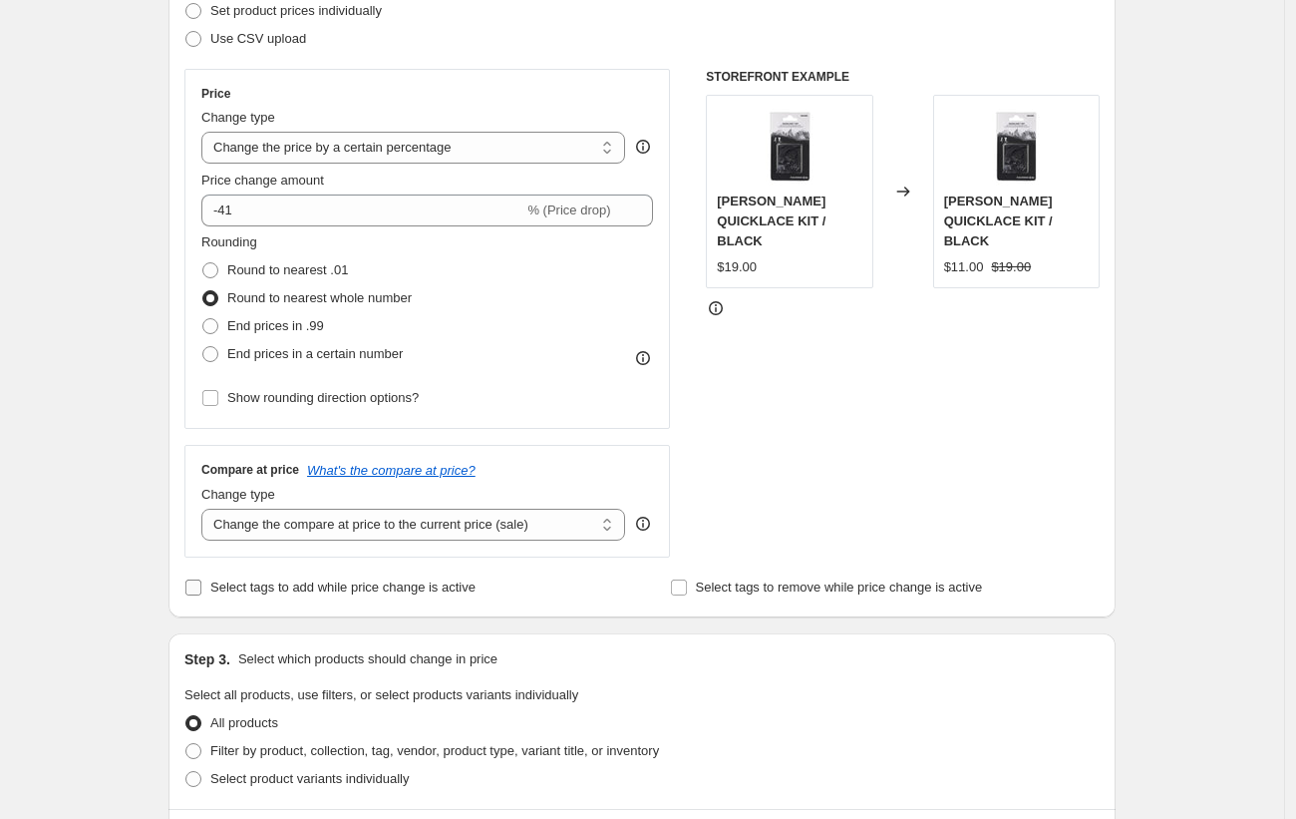
click at [420, 595] on span "Select tags to add while price change is active" at bounding box center [342, 587] width 265 height 20
click at [201, 595] on input "Select tags to add while price change is active" at bounding box center [193, 587] width 16 height 16
checkbox input "true"
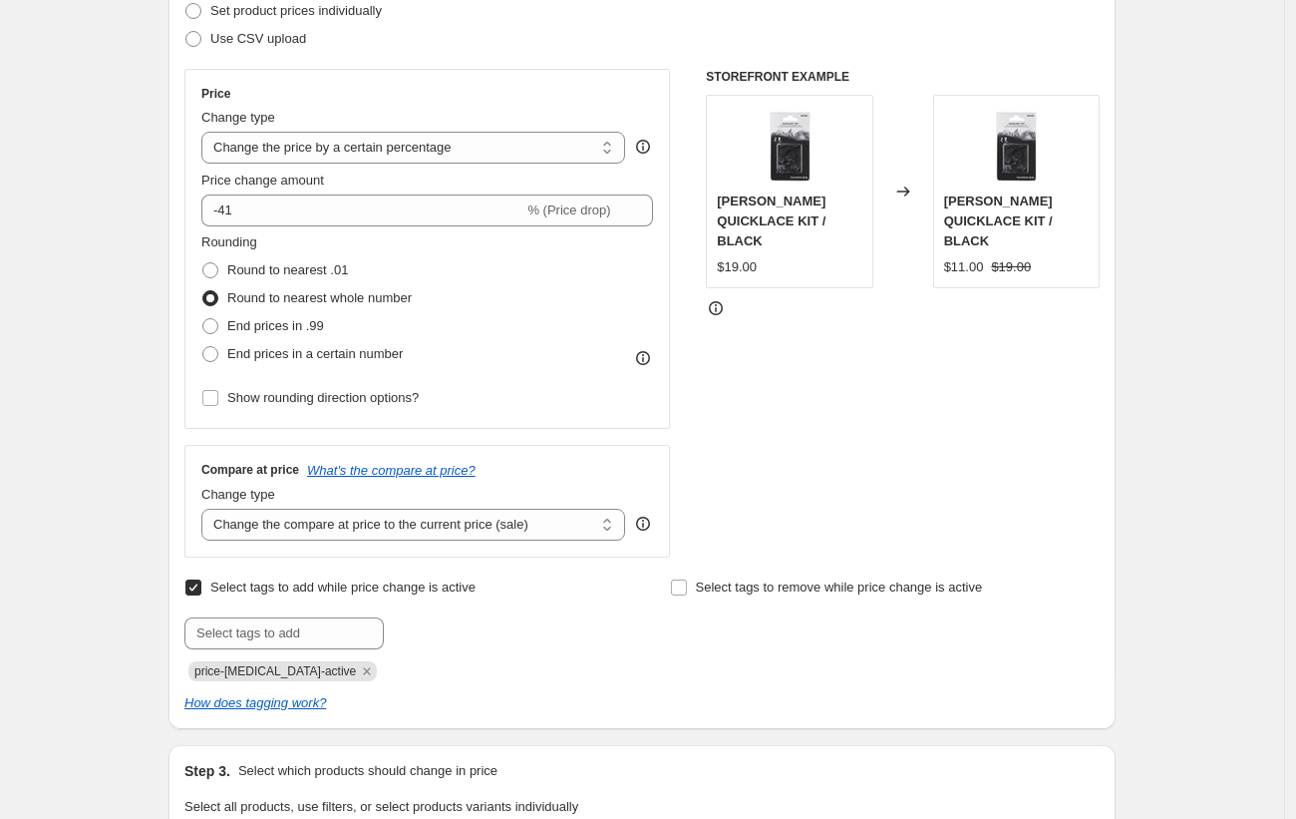
scroll to position [711, 0]
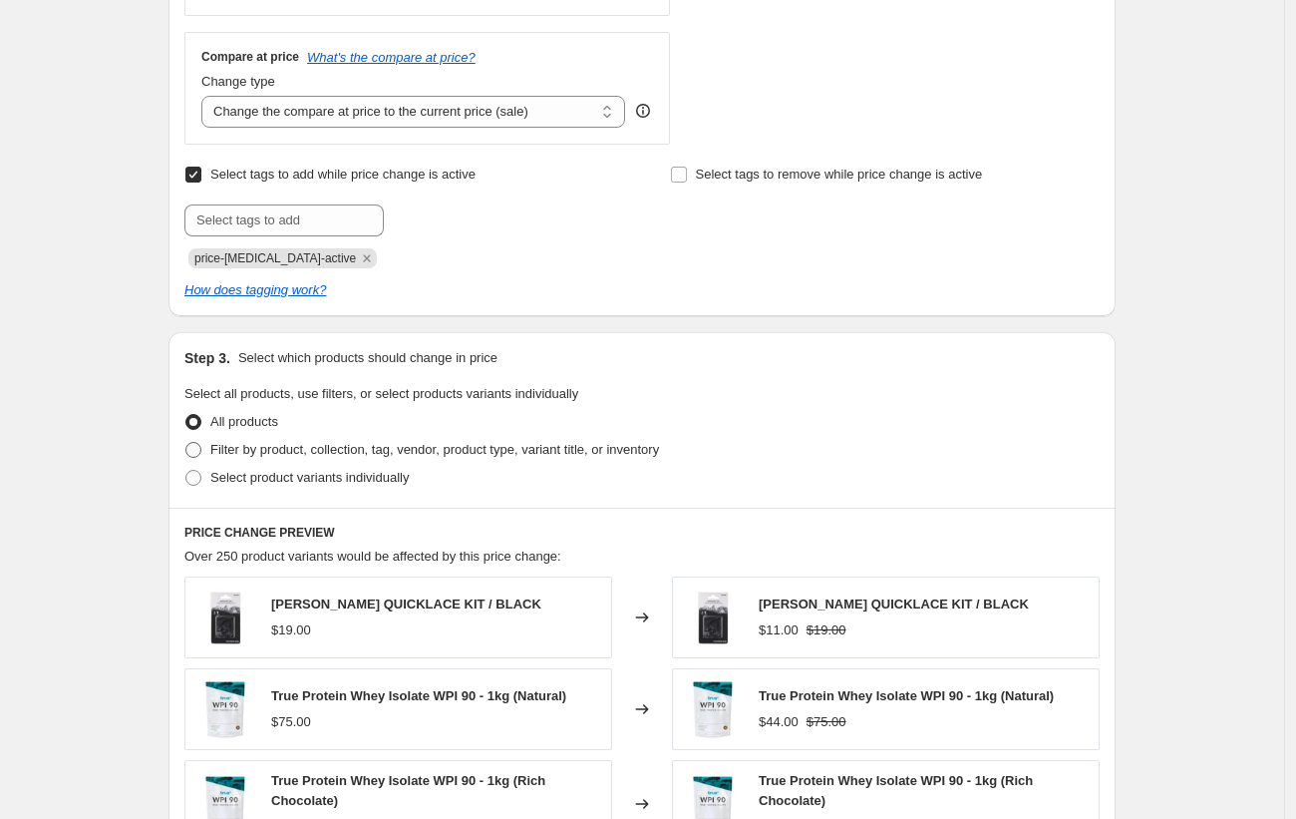
click at [476, 444] on span "Filter by product, collection, tag, vendor, product type, variant title, or inv…" at bounding box center [434, 449] width 449 height 15
click at [186, 443] on input "Filter by product, collection, tag, vendor, product type, variant title, or inv…" at bounding box center [185, 442] width 1 height 1
radio input "true"
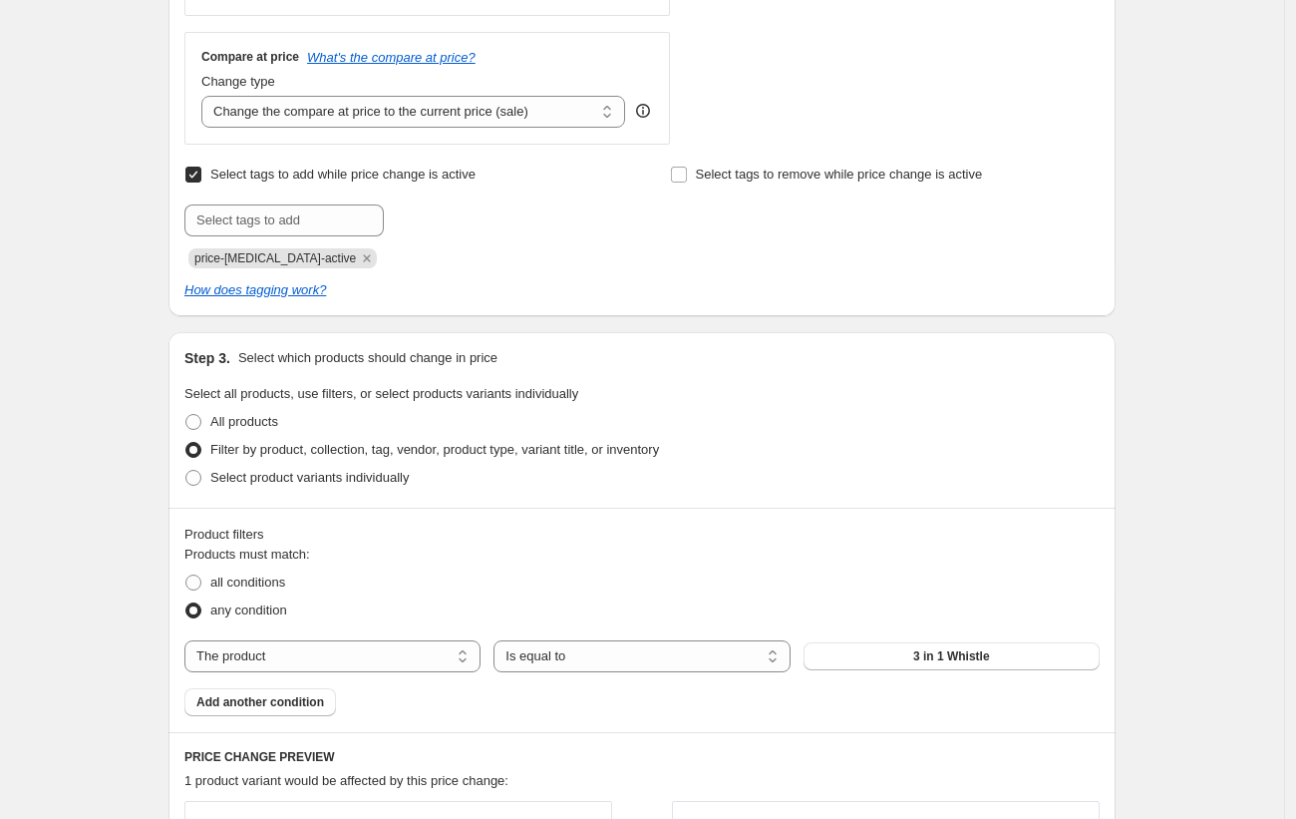
click at [398, 672] on div "Products must match: all conditions any condition The product The product's col…" at bounding box center [641, 630] width 915 height 172
click at [406, 666] on select "The product The product's collection The product's tag The product's vendor The…" at bounding box center [332, 656] width 296 height 32
select select "tag"
click at [924, 653] on button "0.5mm" at bounding box center [952, 656] width 296 height 28
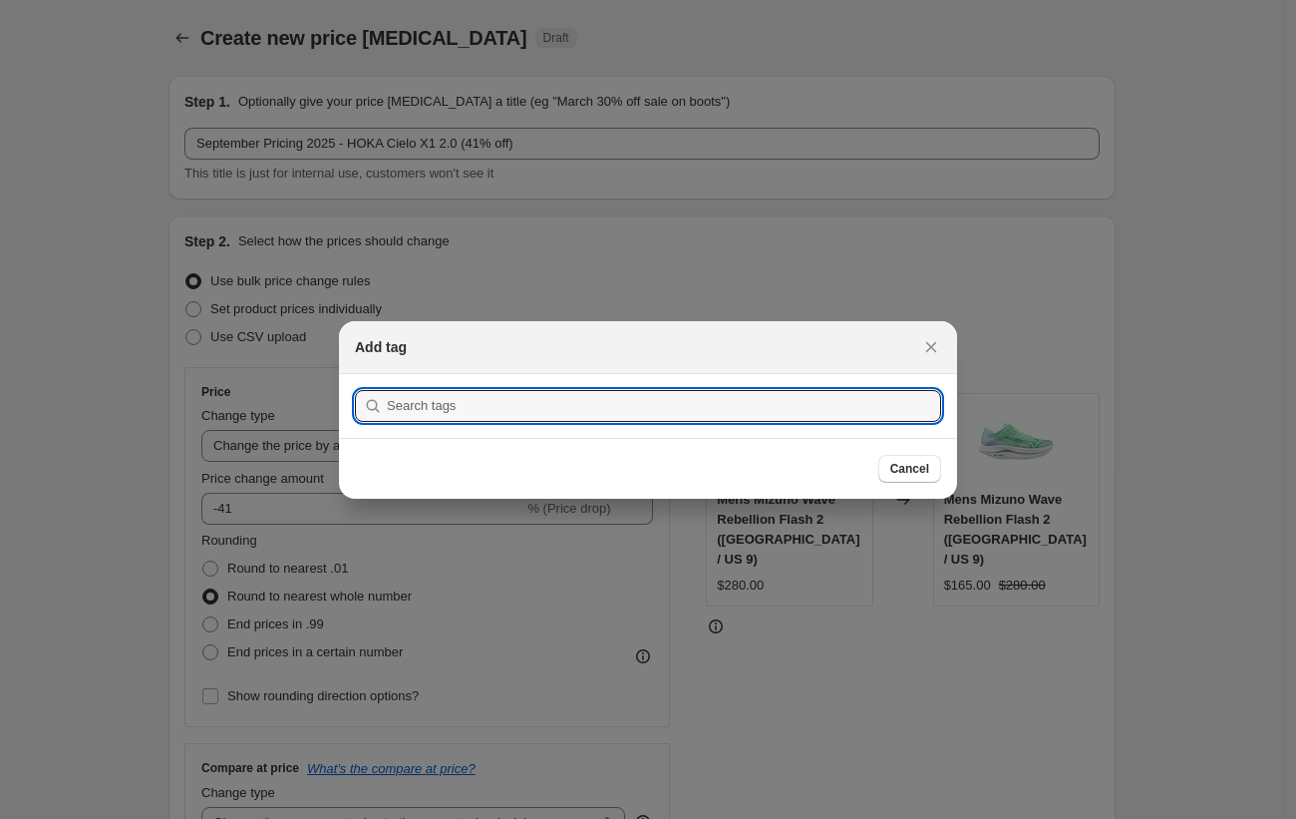
scroll to position [0, 0]
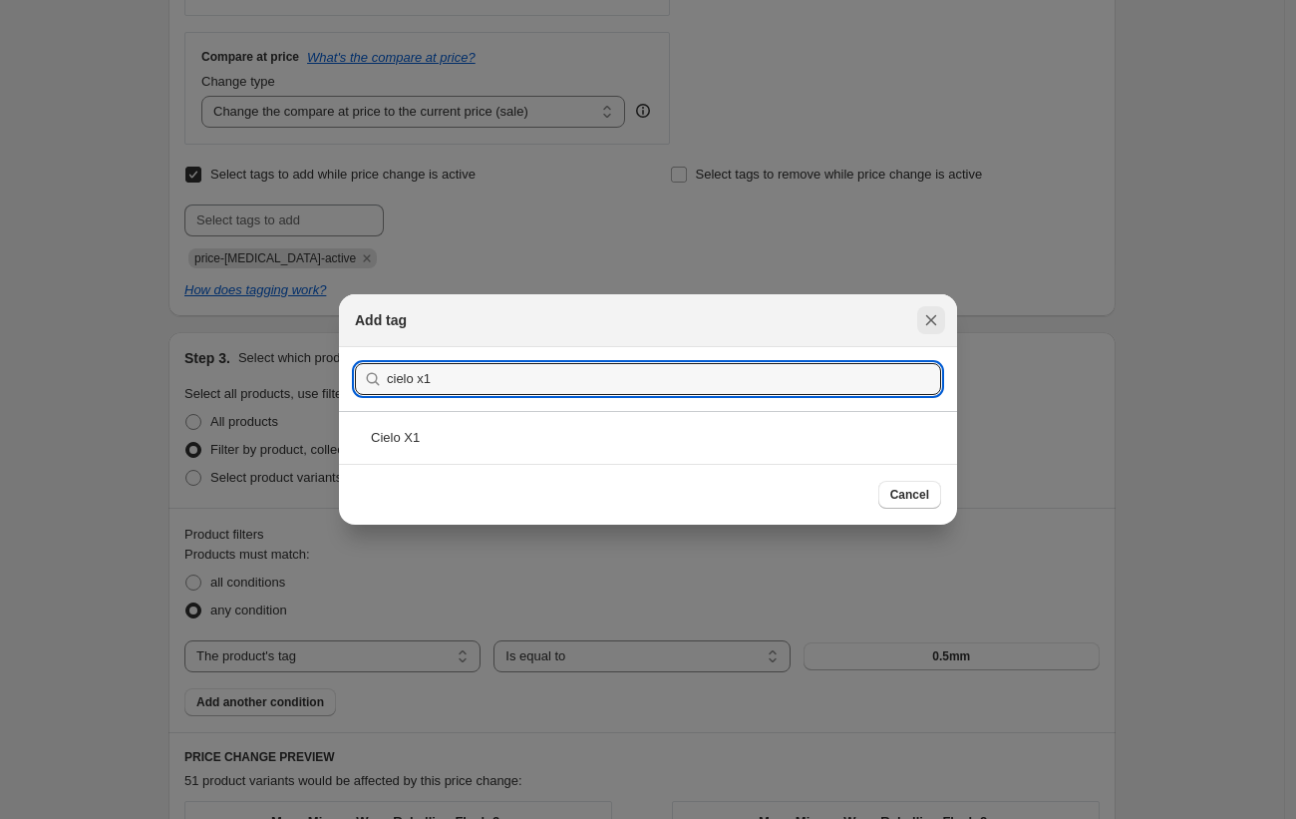
type input "cielo x1"
click at [926, 327] on icon "Close" at bounding box center [931, 320] width 20 height 20
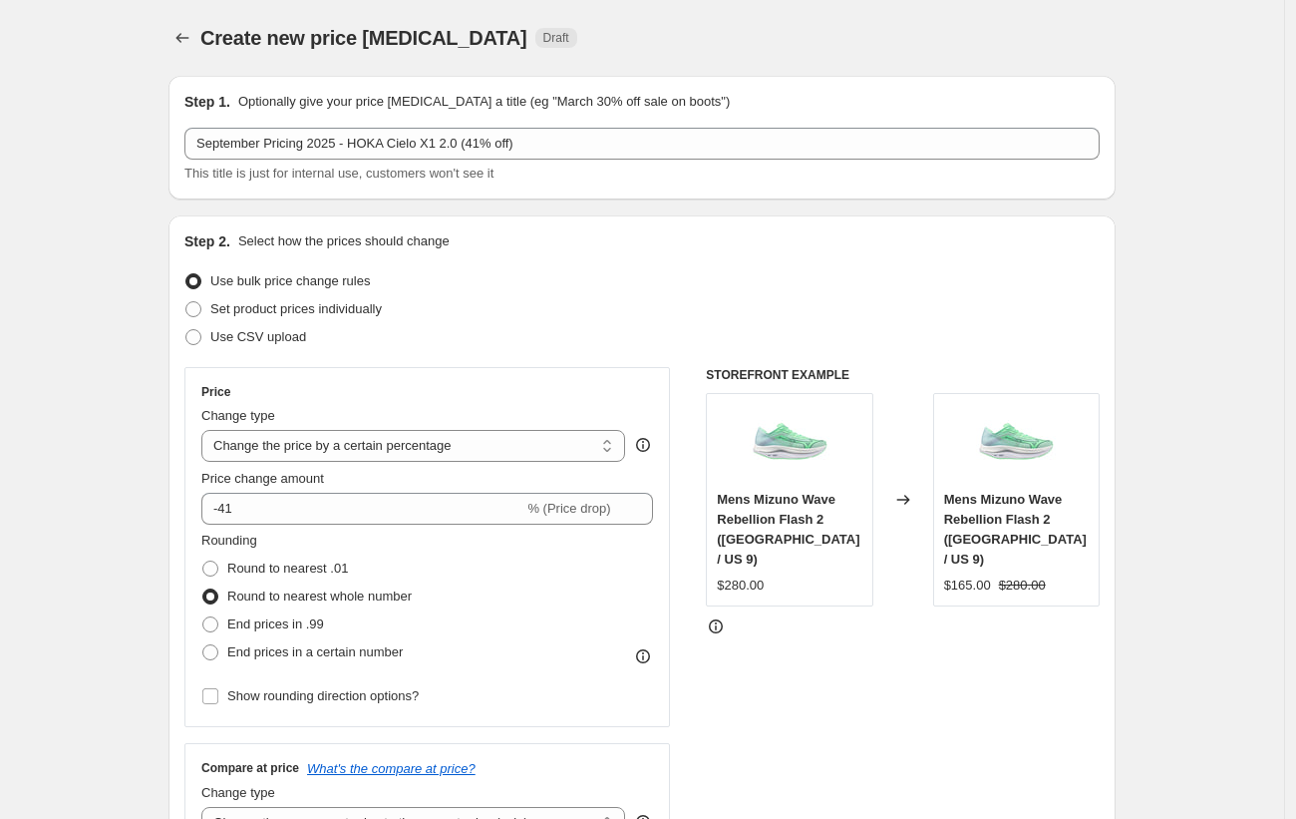
scroll to position [711, 0]
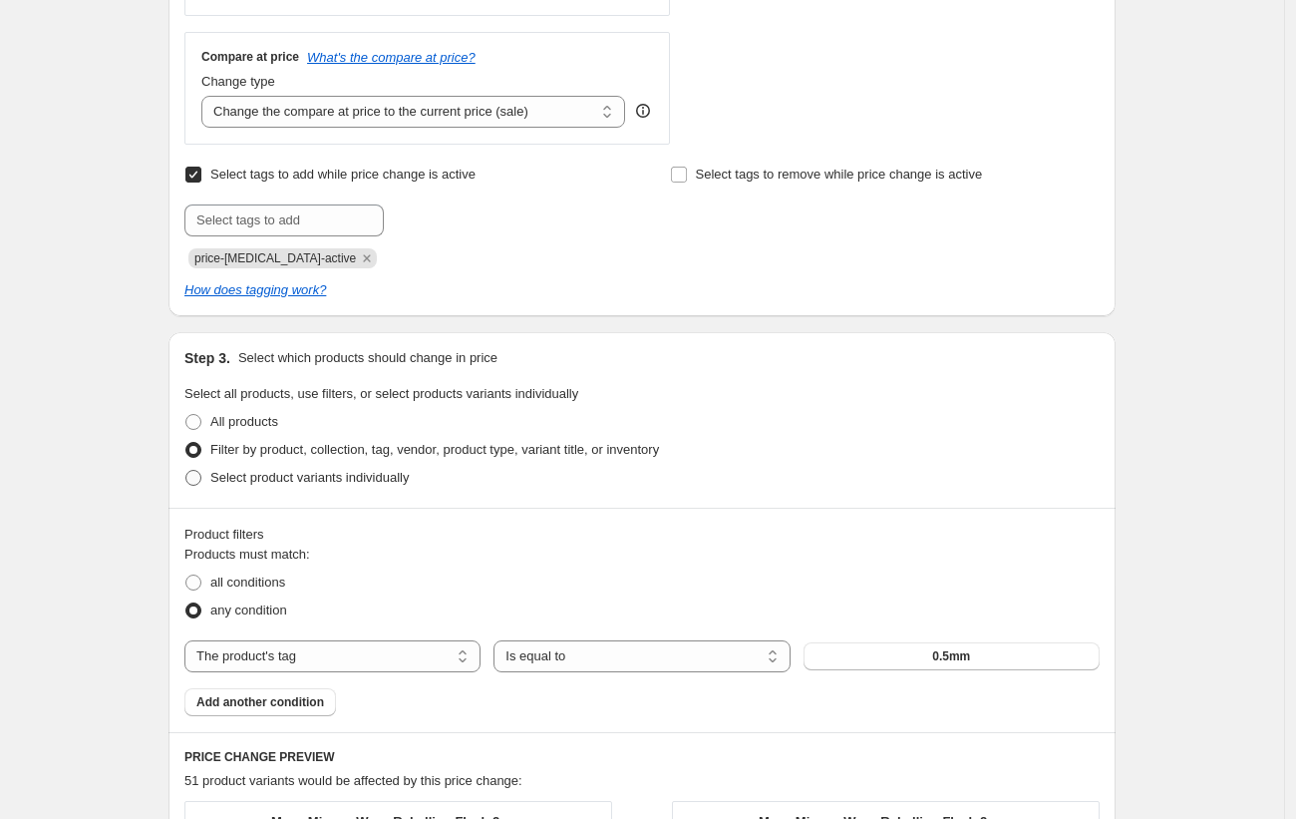
click at [300, 470] on span "Select product variants individually" at bounding box center [309, 477] width 198 height 15
click at [186, 470] on input "Select product variants individually" at bounding box center [185, 470] width 1 height 1
radio input "true"
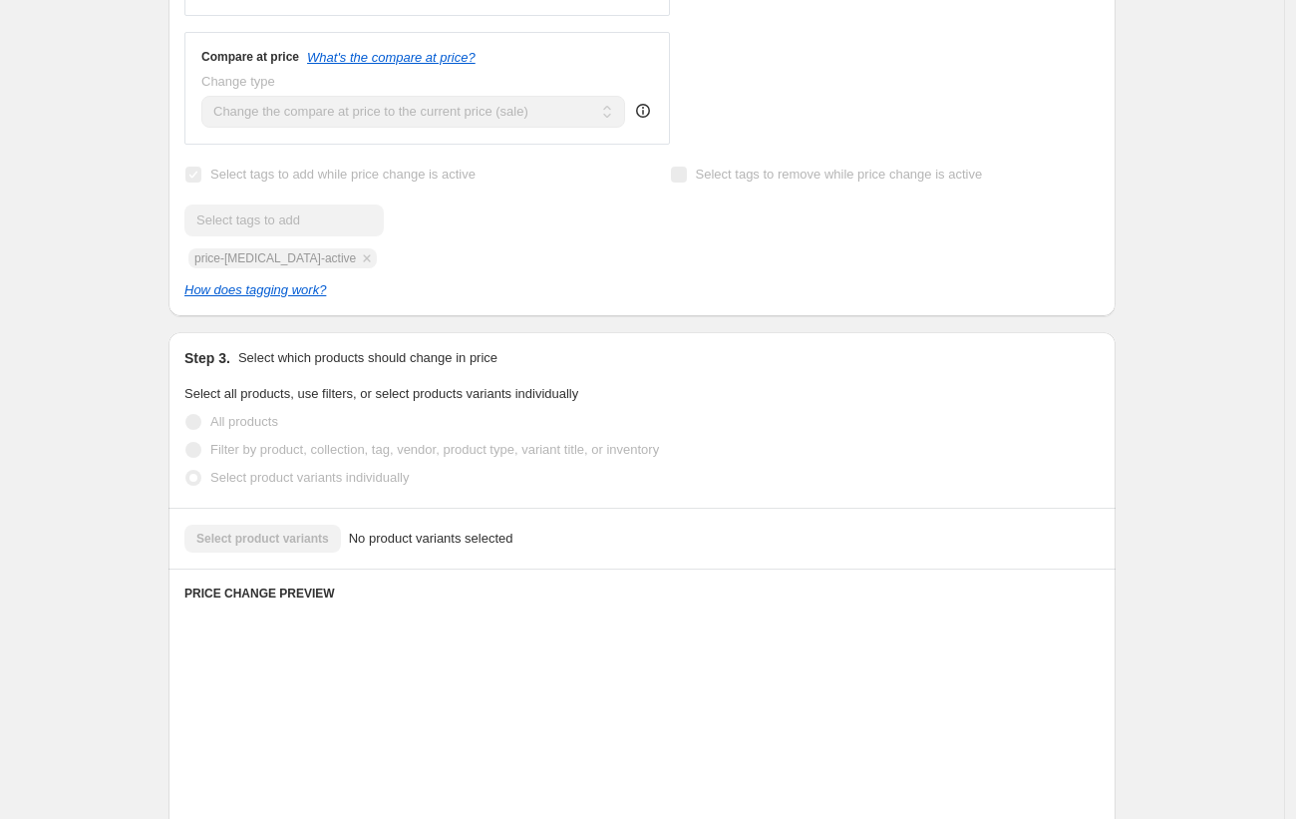
scroll to position [715, 0]
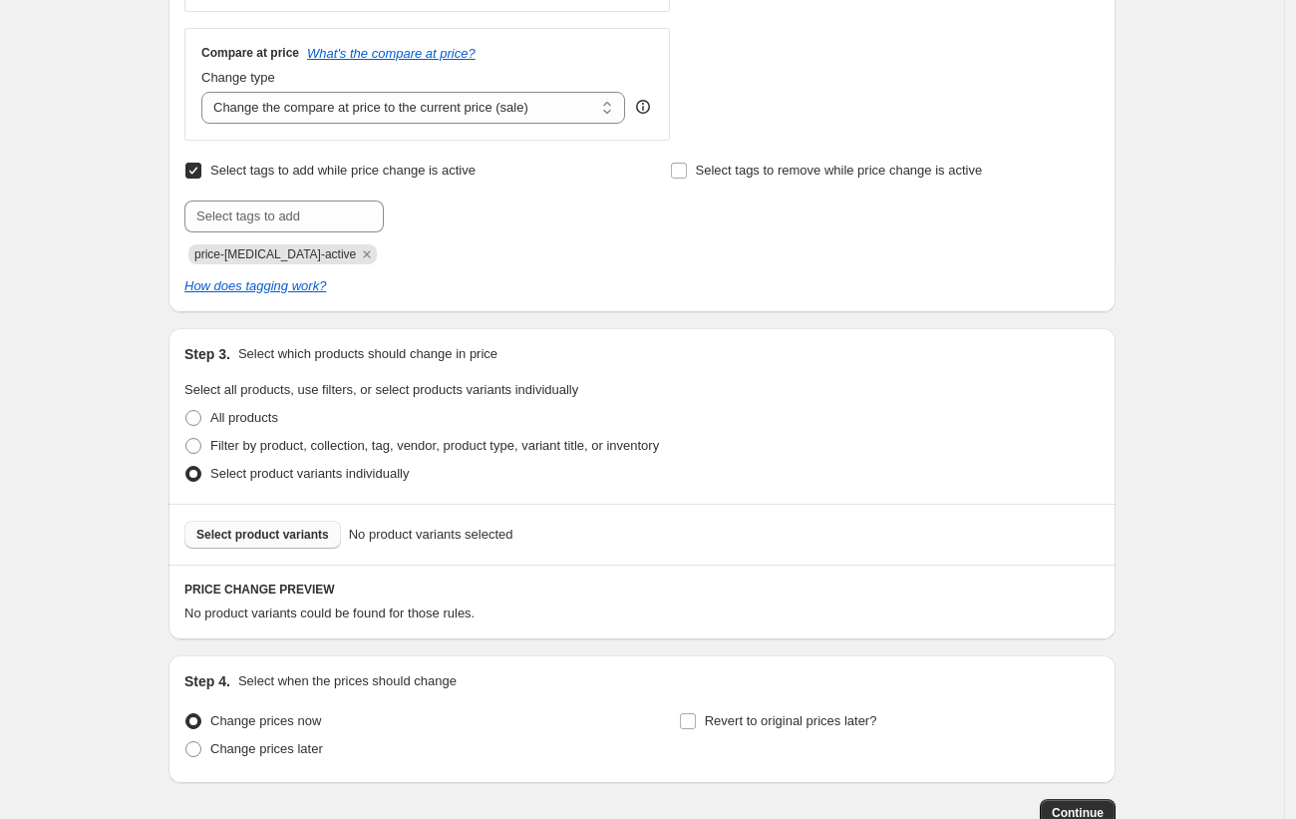
click at [298, 535] on span "Select product variants" at bounding box center [262, 534] width 133 height 16
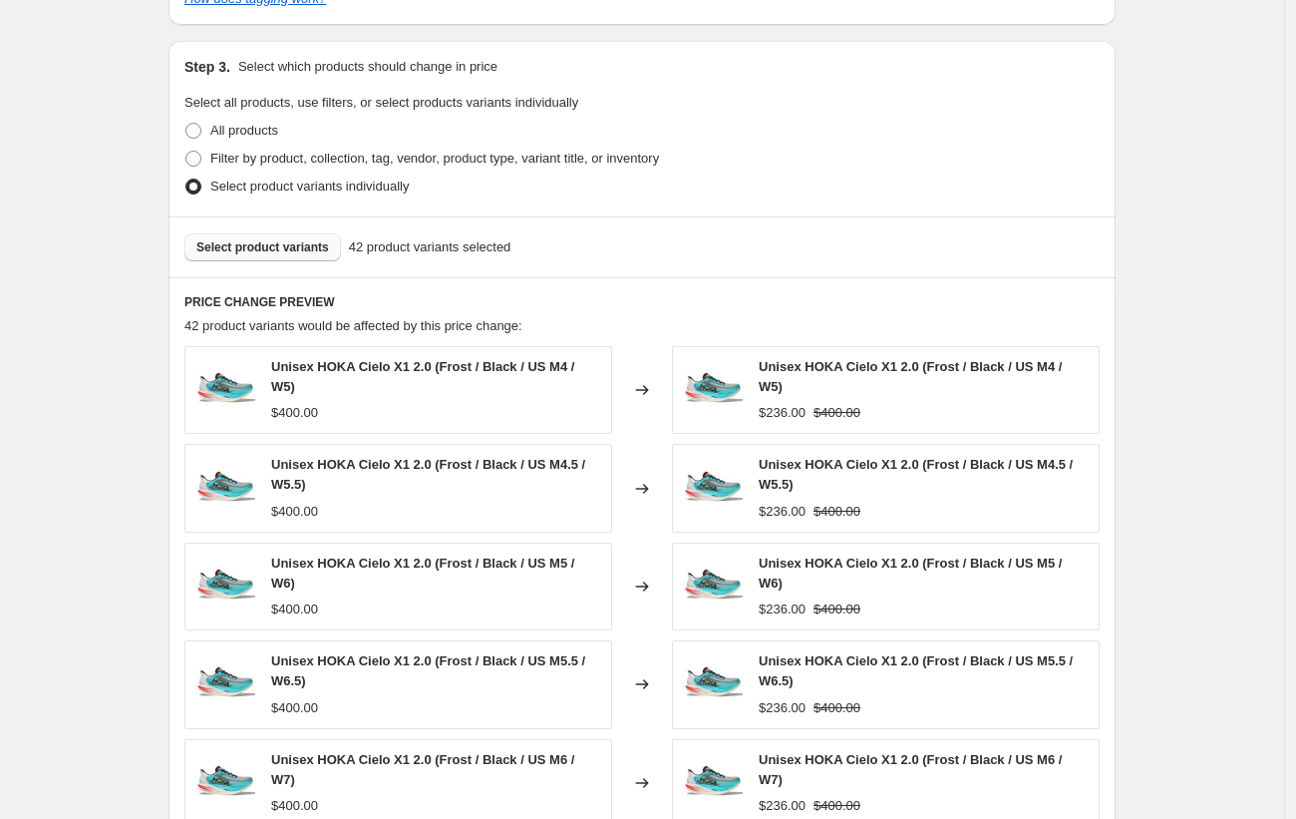
scroll to position [0, 0]
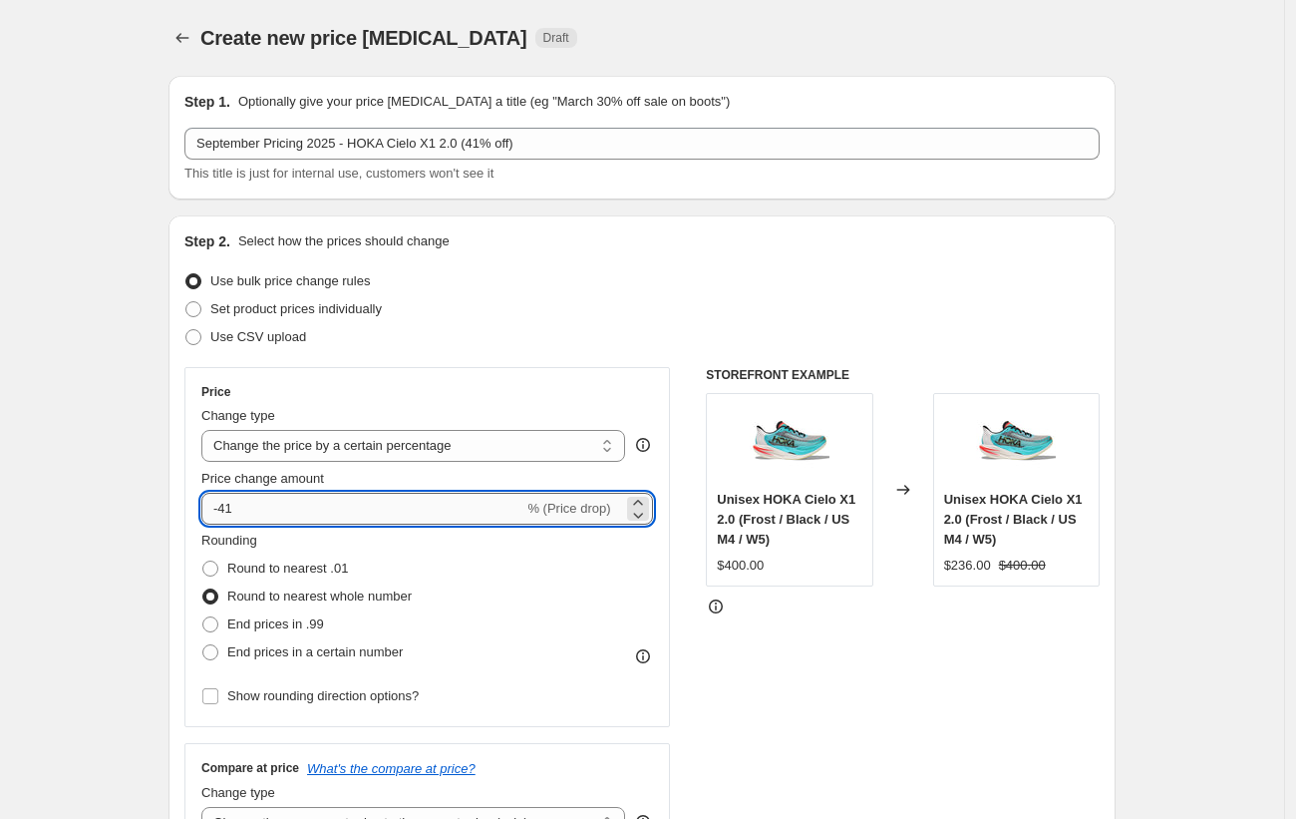
drag, startPoint x: 255, startPoint y: 504, endPoint x: 225, endPoint y: 505, distance: 29.9
click at [225, 505] on input "-41" at bounding box center [362, 509] width 322 height 32
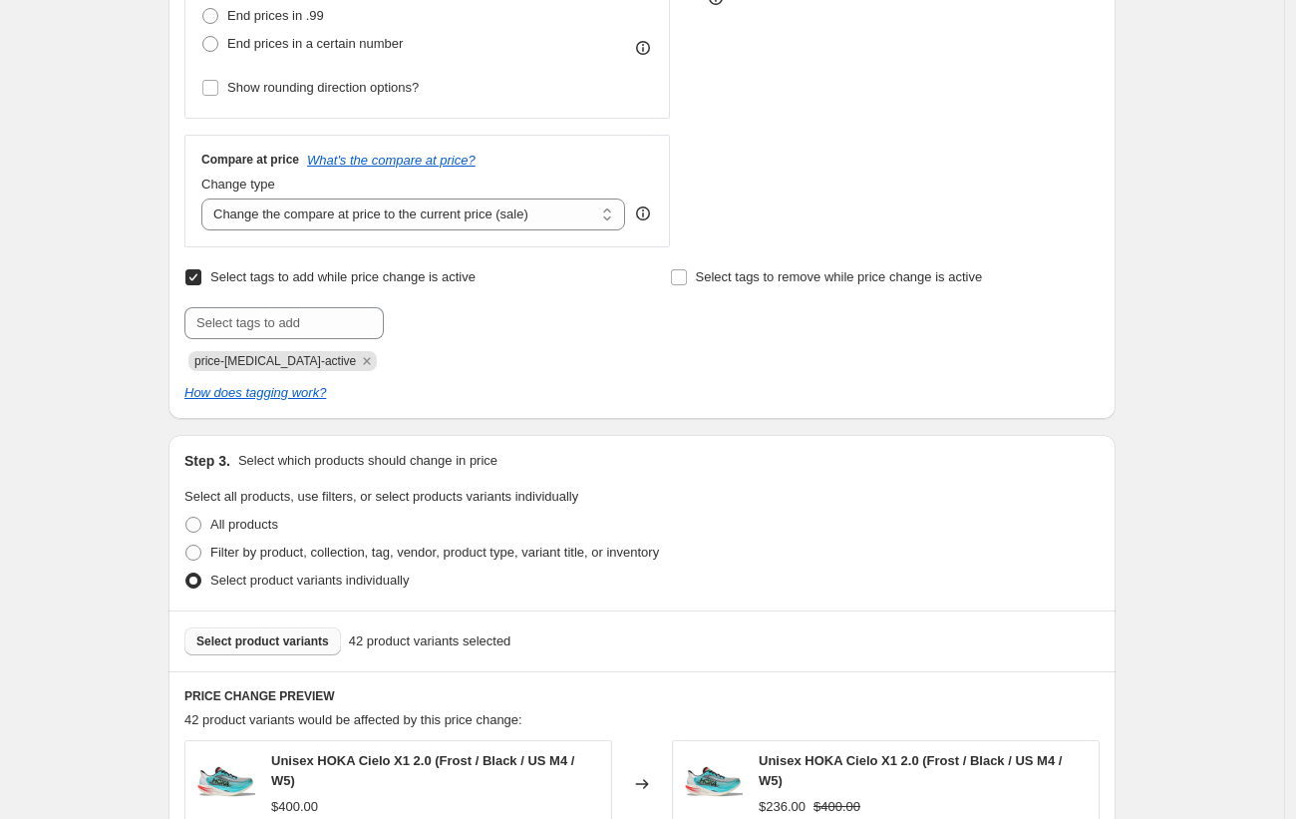
type input "-31"
click at [119, 452] on div "Create new price change job. This page is ready Create new price change job Dra…" at bounding box center [642, 491] width 1284 height 2198
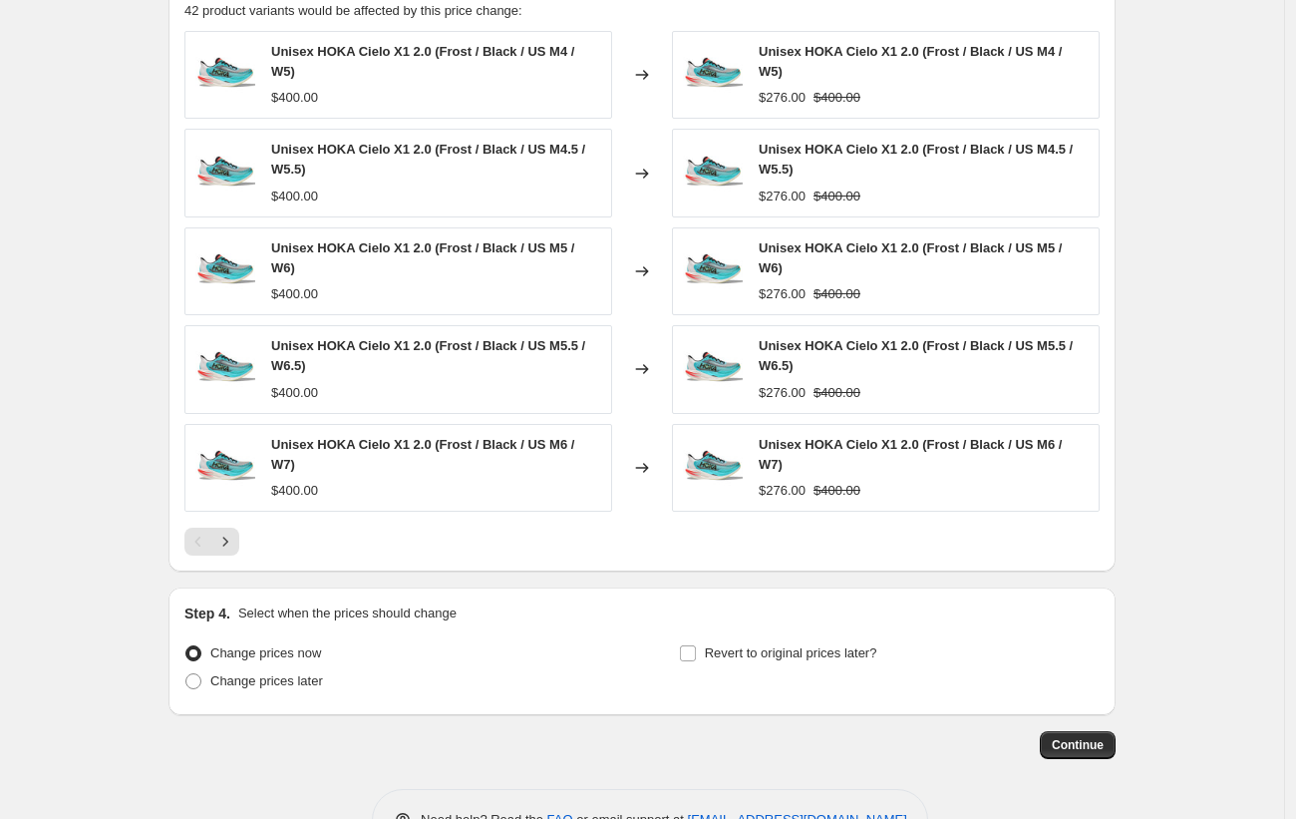
scroll to position [1379, 0]
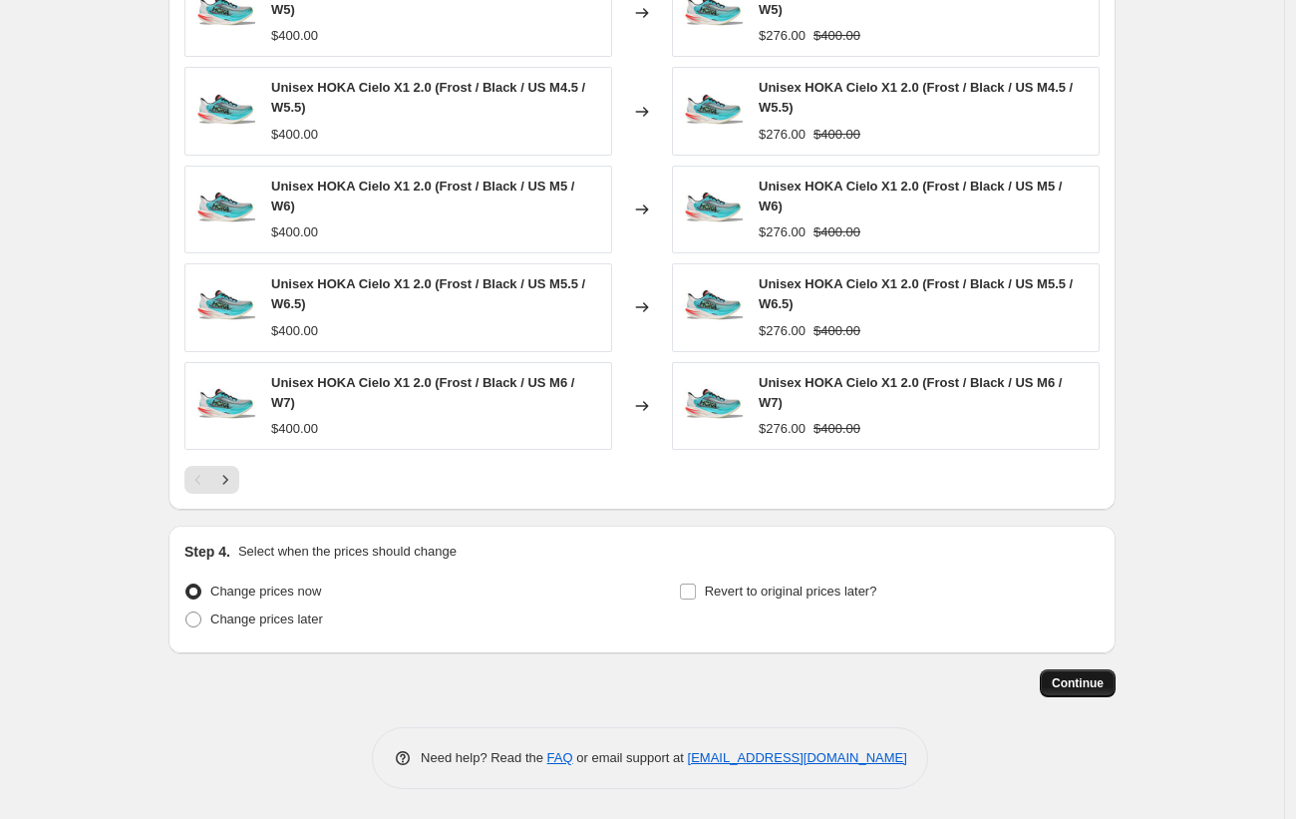
click at [1110, 682] on button "Continue" at bounding box center [1078, 683] width 76 height 28
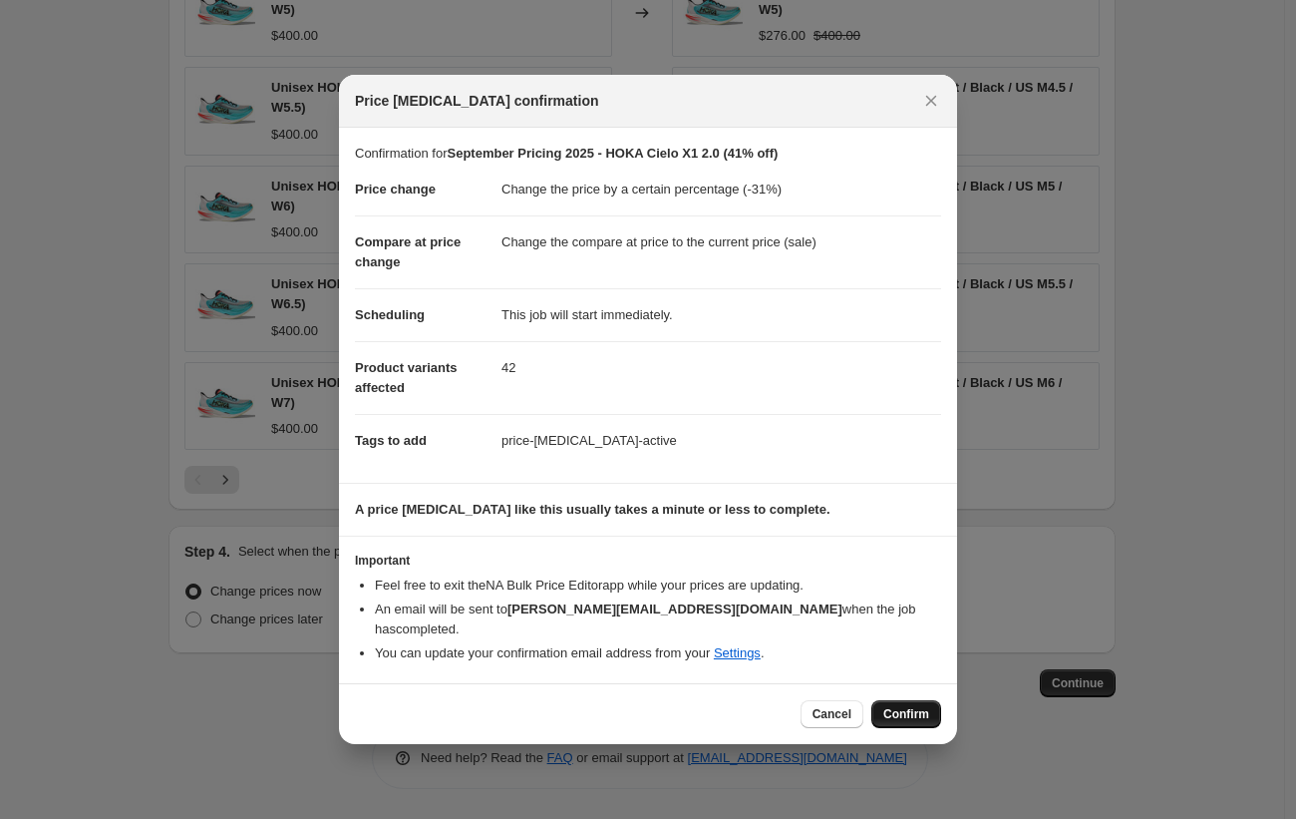
click at [915, 706] on span "Confirm" at bounding box center [906, 714] width 46 height 16
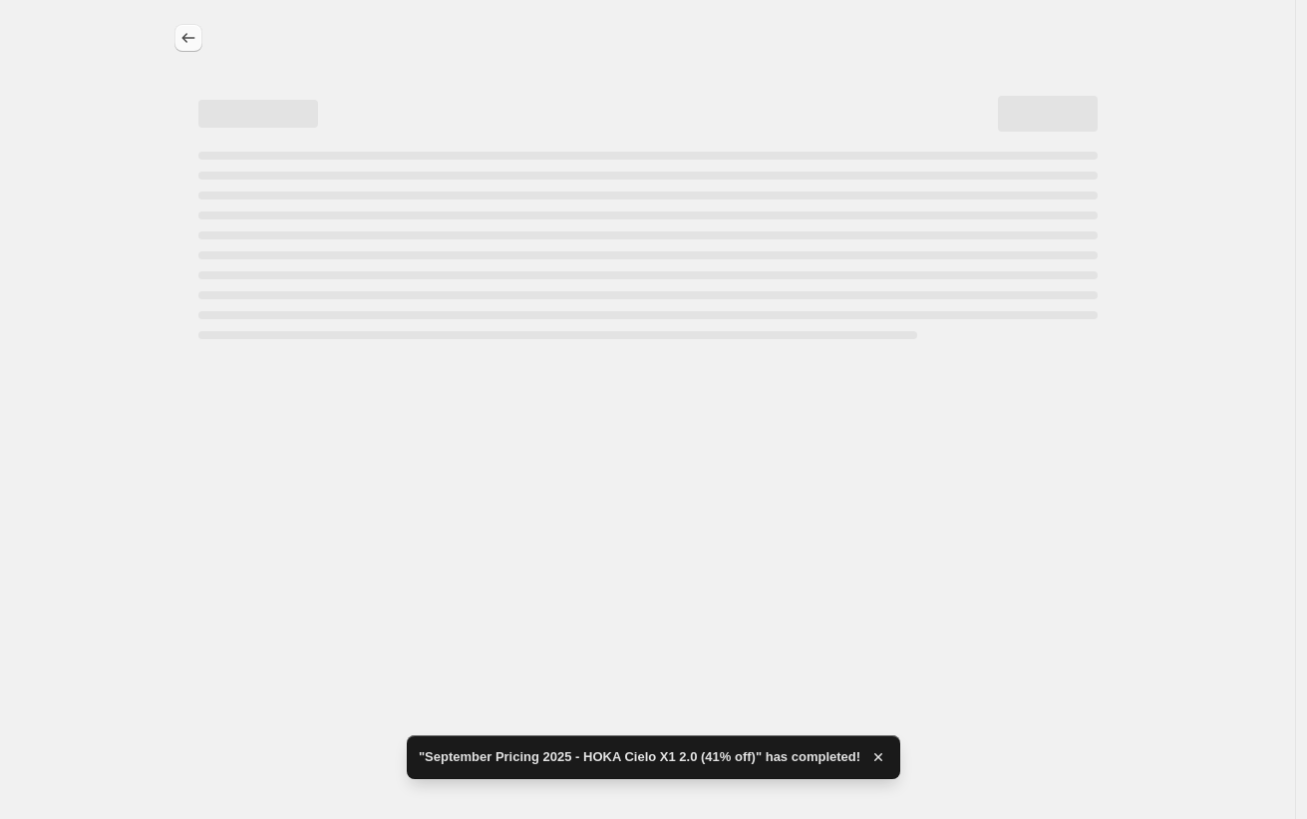
select select "percentage"
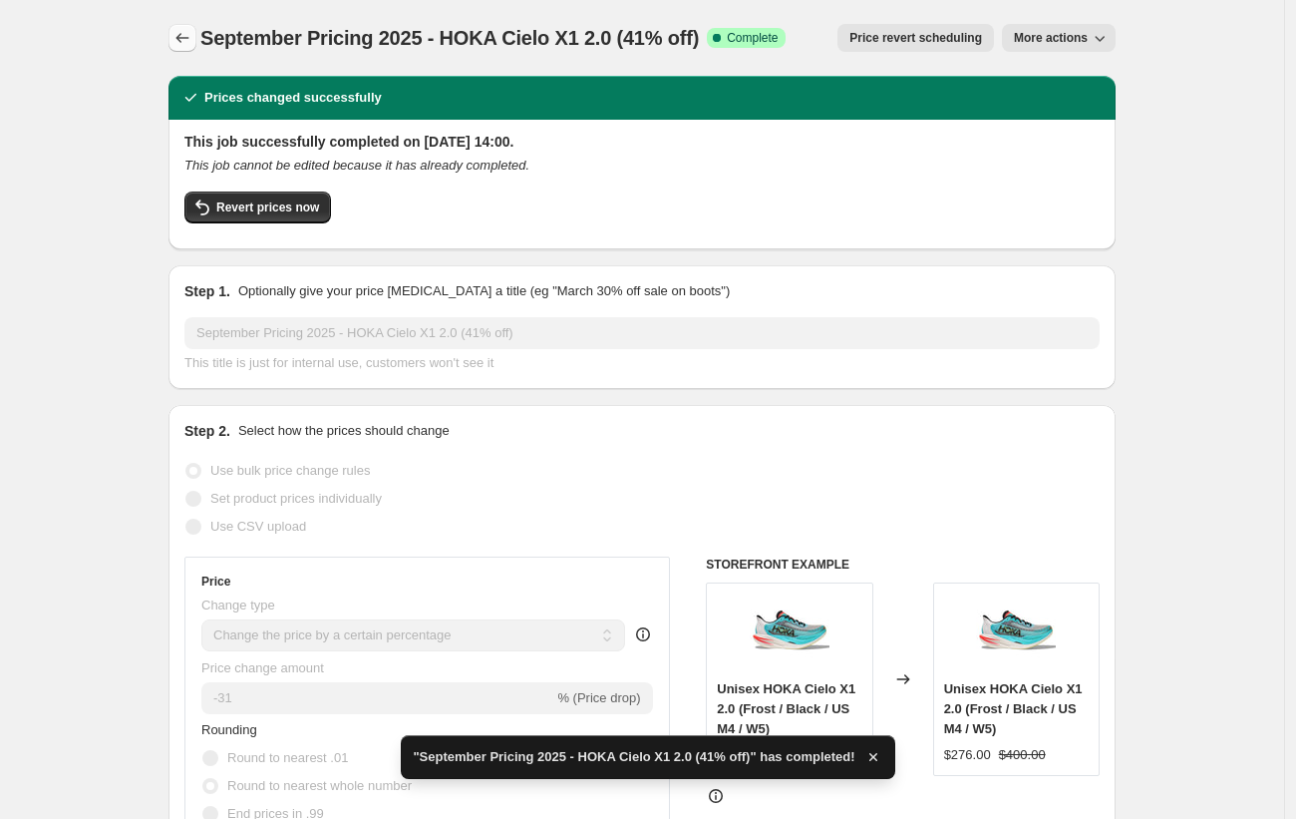
click at [190, 35] on icon "Price change jobs" at bounding box center [183, 38] width 20 height 20
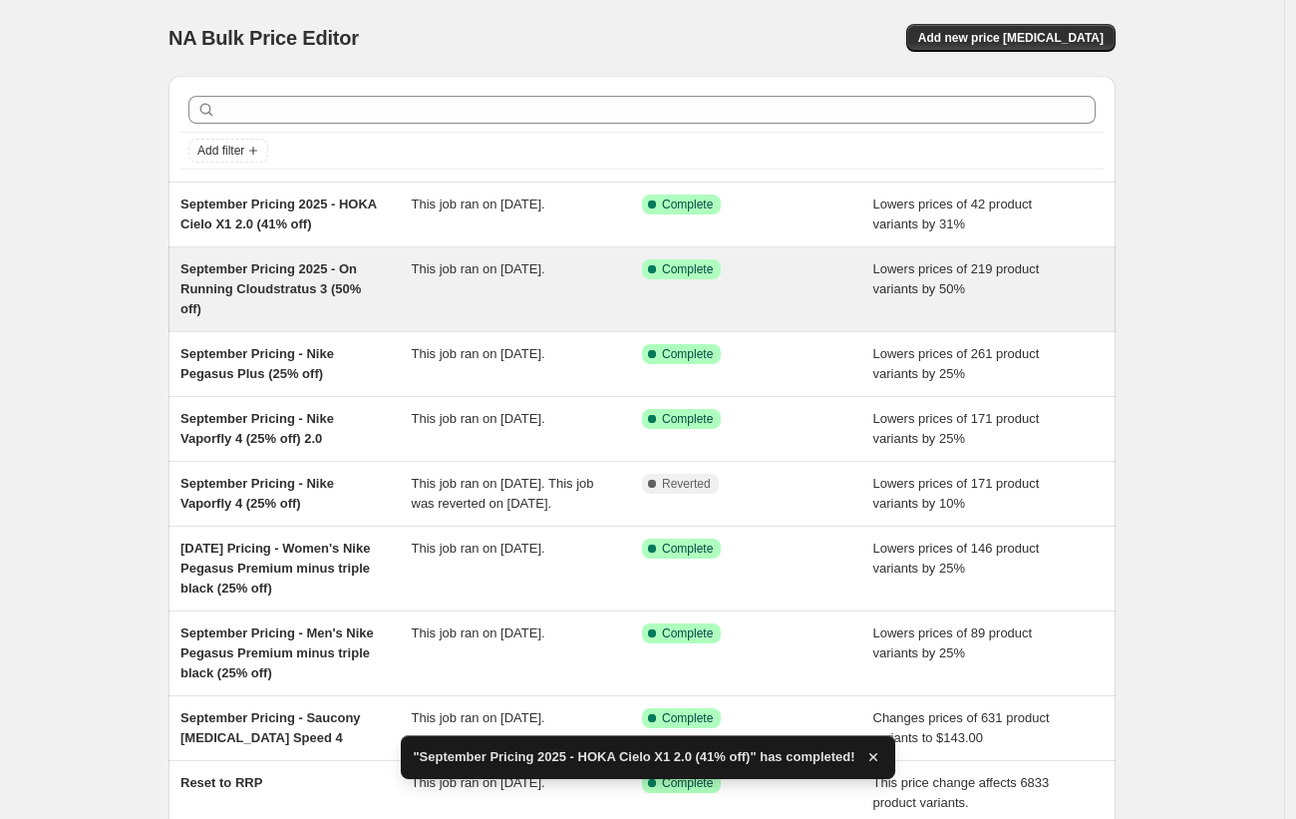
click at [353, 274] on span "September Pricing 2025 - On Running Cloudstratus 3 (50% off)" at bounding box center [270, 288] width 180 height 55
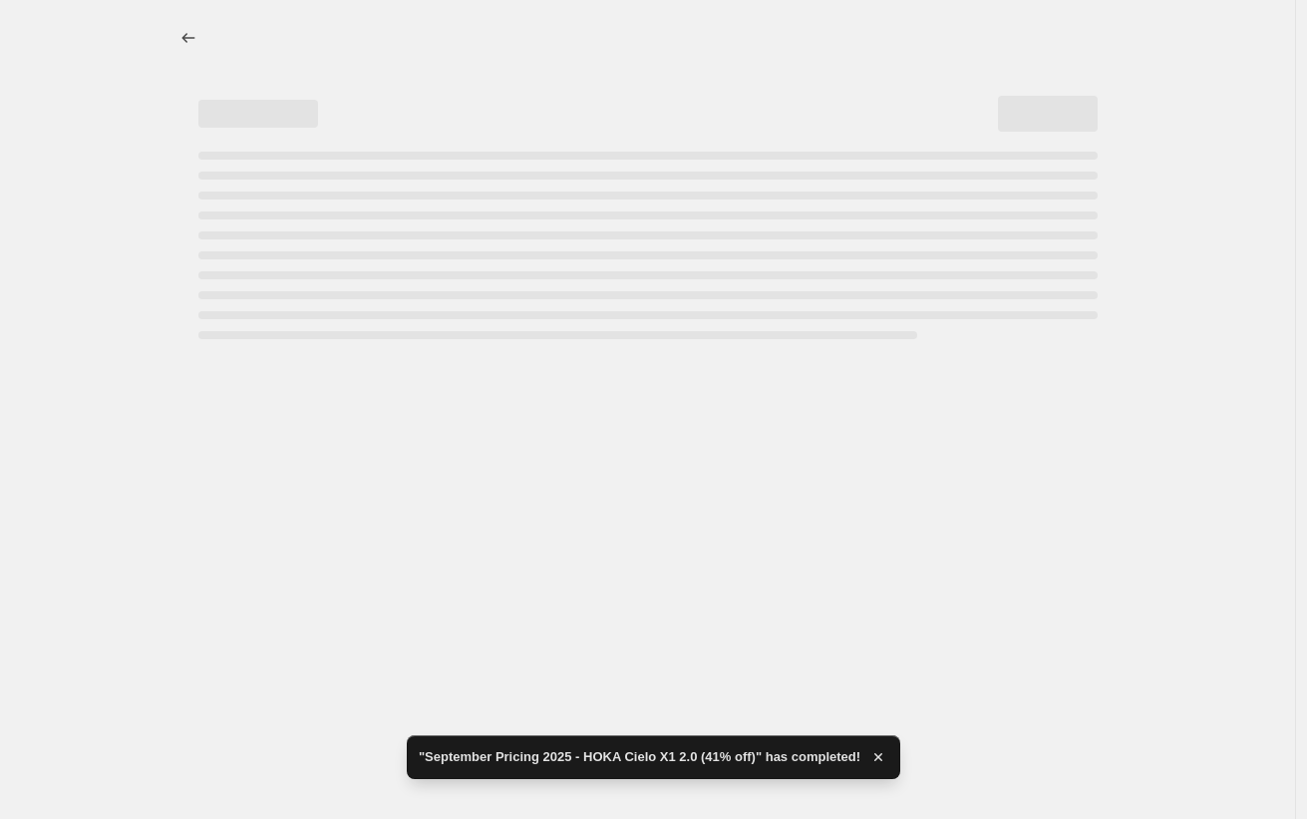
select select "percentage"
select select "tag"
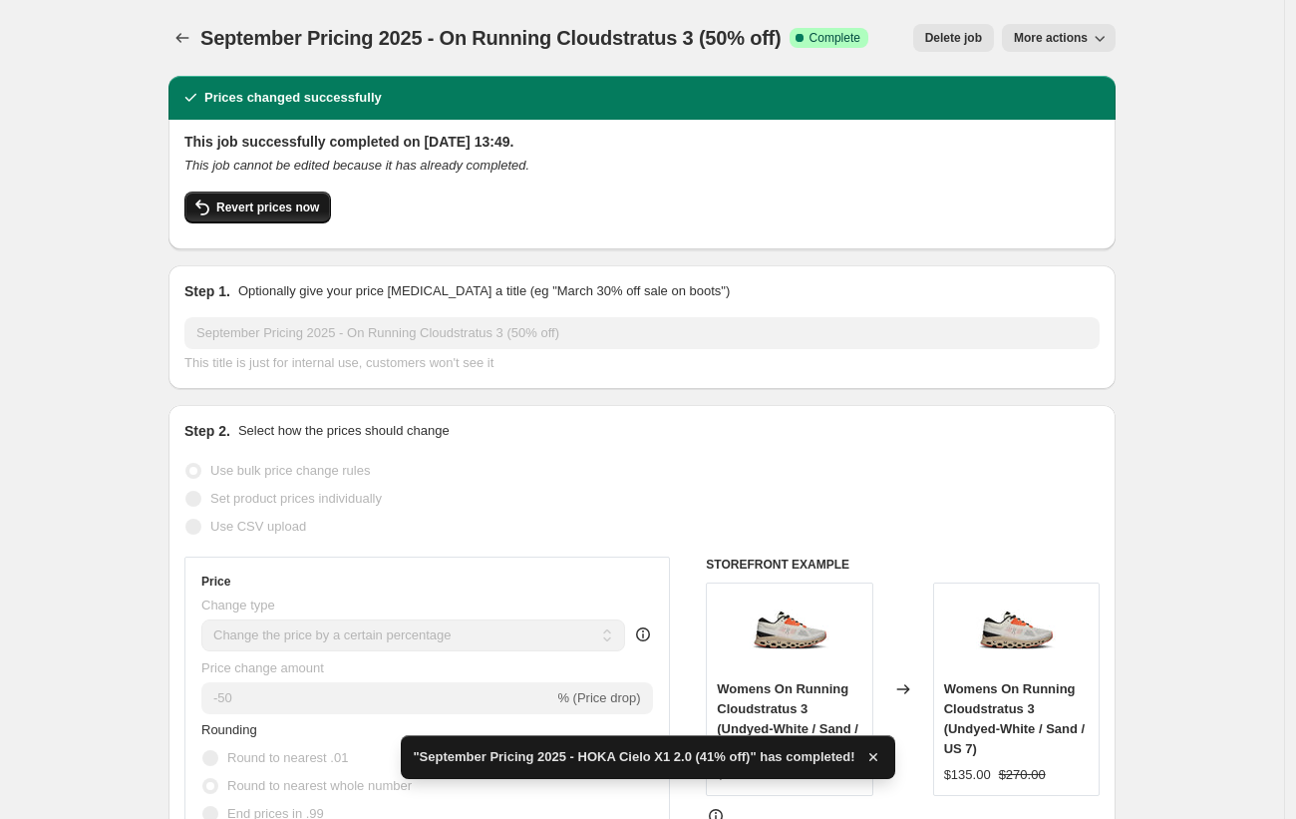
click at [256, 207] on span "Revert prices now" at bounding box center [267, 207] width 103 height 16
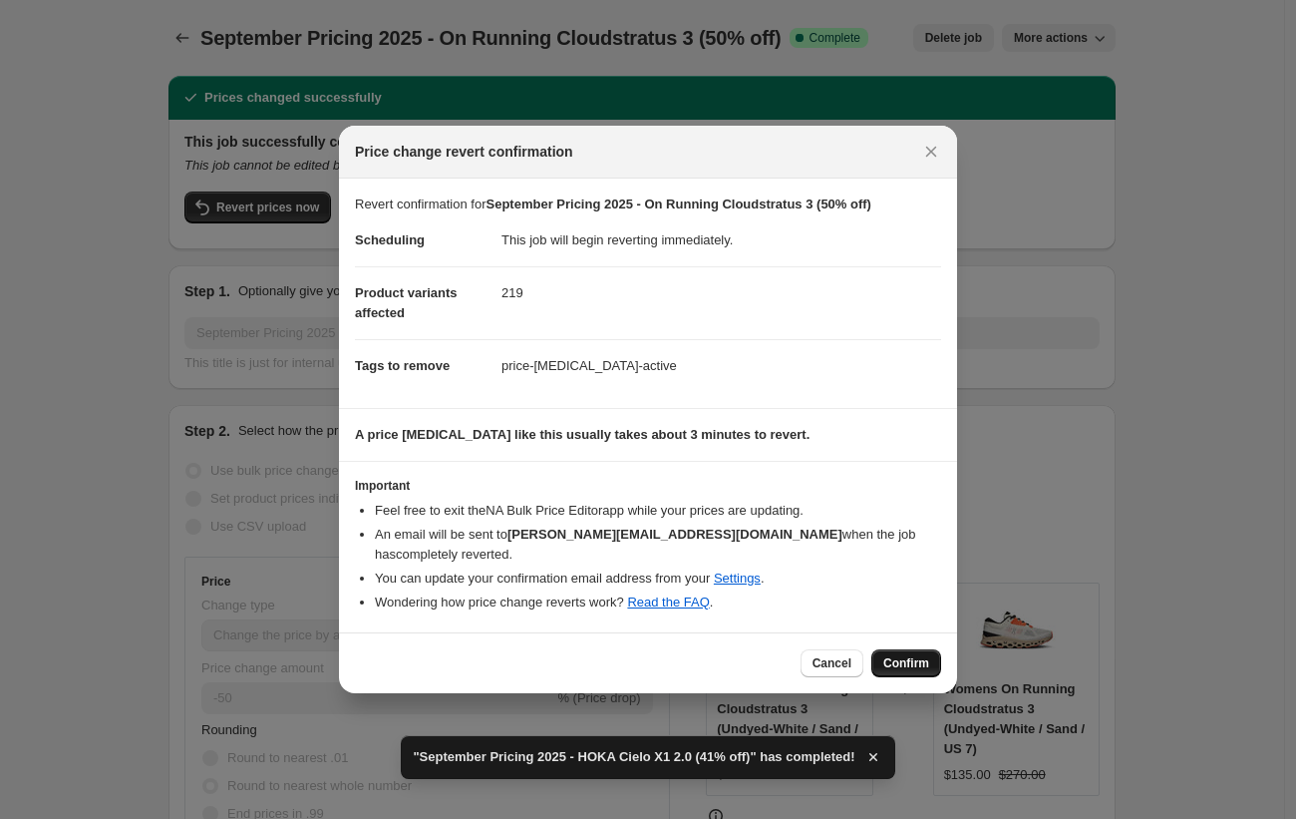
click at [904, 662] on button "Confirm" at bounding box center [906, 663] width 70 height 28
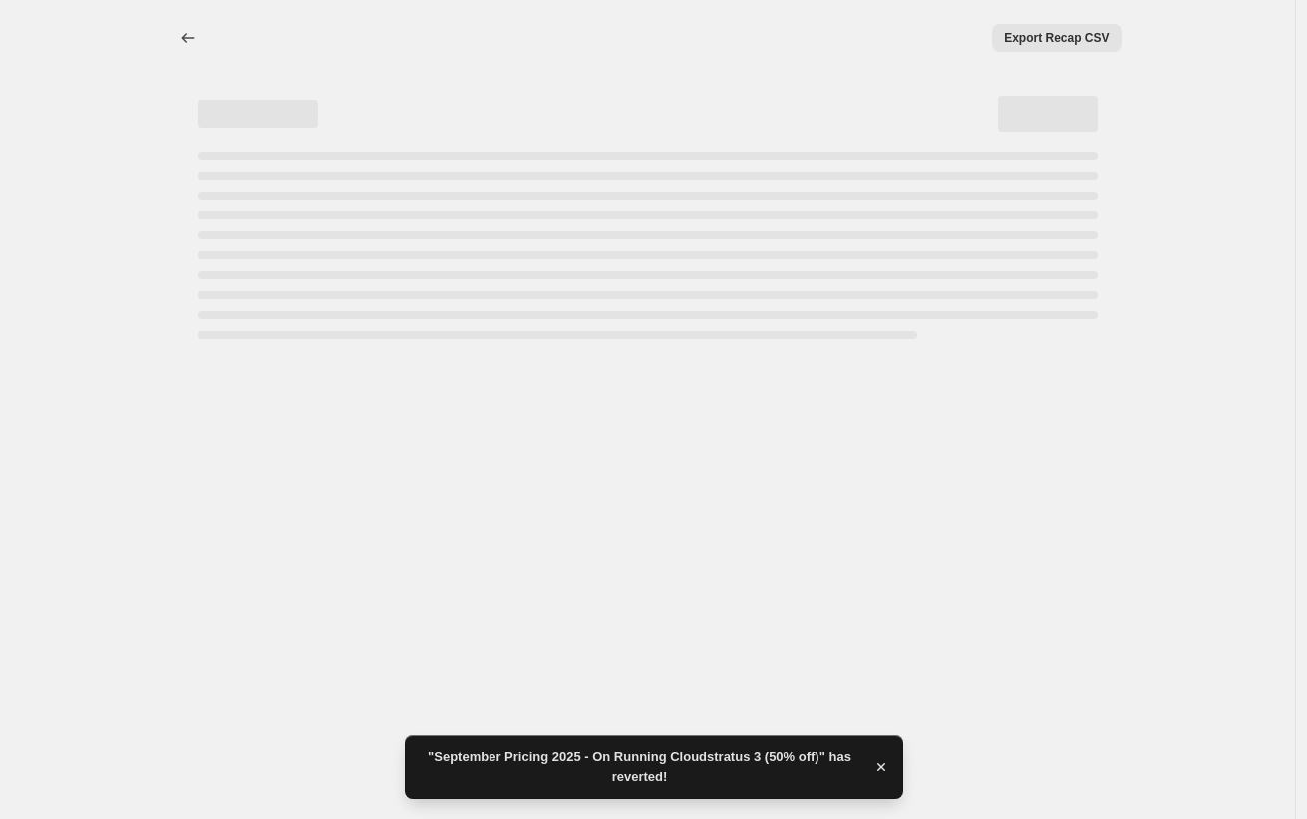
select select "percentage"
select select "tag"
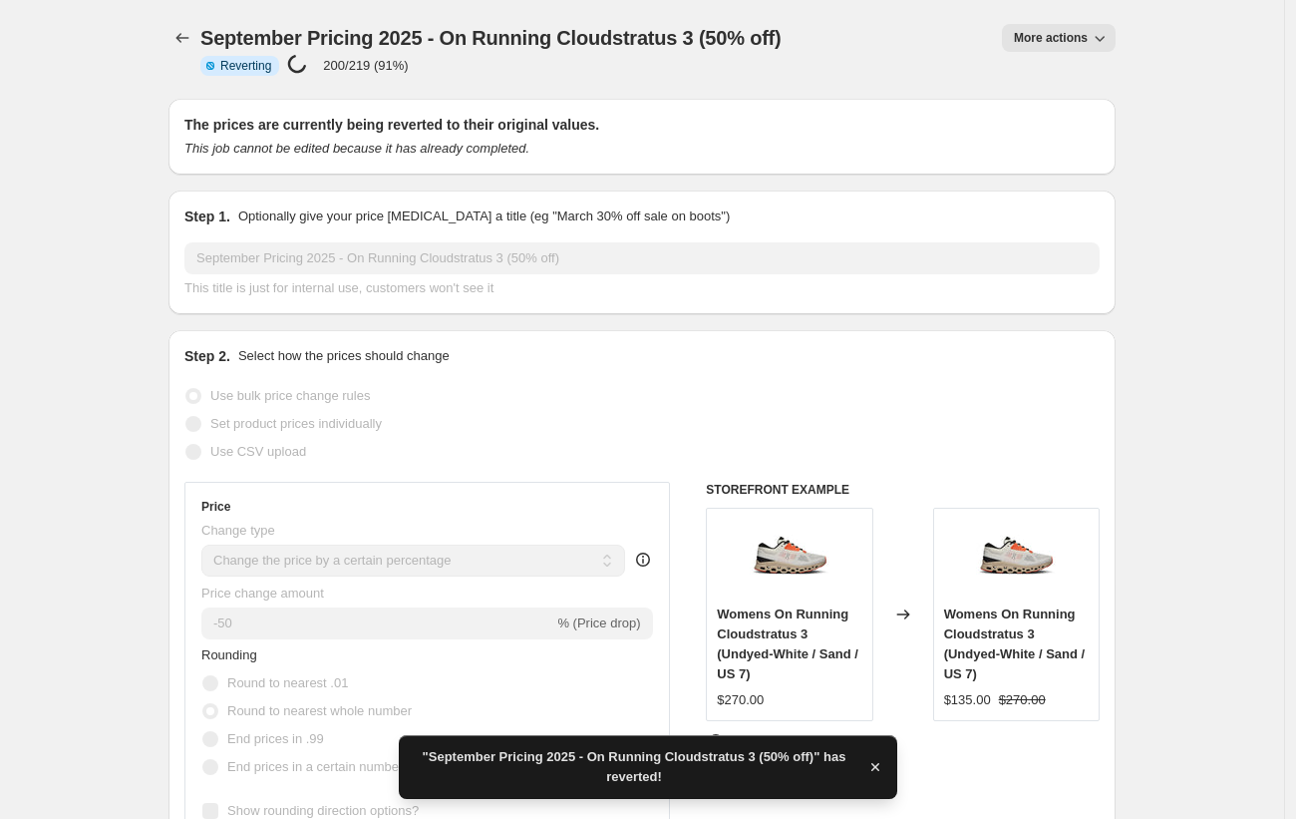
click at [1047, 42] on span "More actions" at bounding box center [1051, 38] width 74 height 16
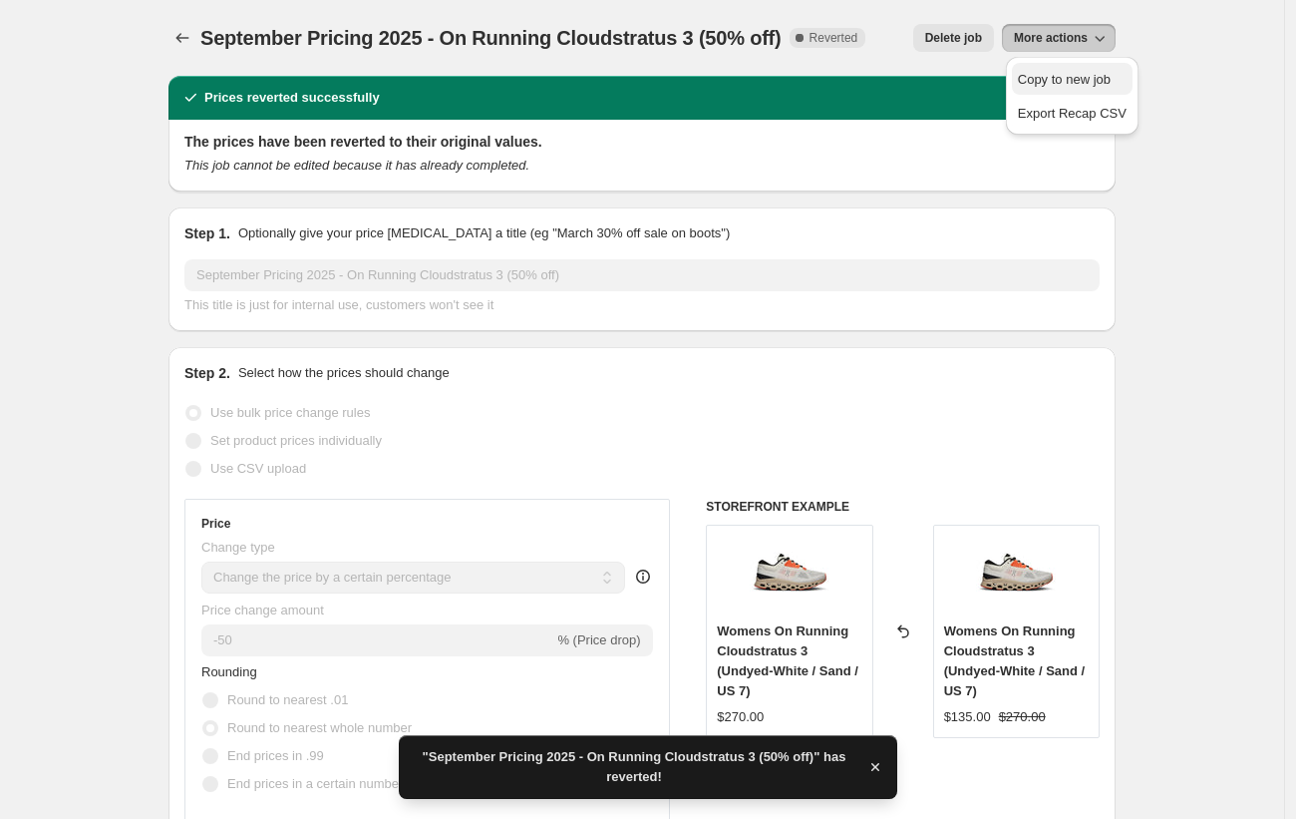
click at [1052, 72] on span "Copy to new job" at bounding box center [1064, 79] width 93 height 15
select select "percentage"
select select "tag"
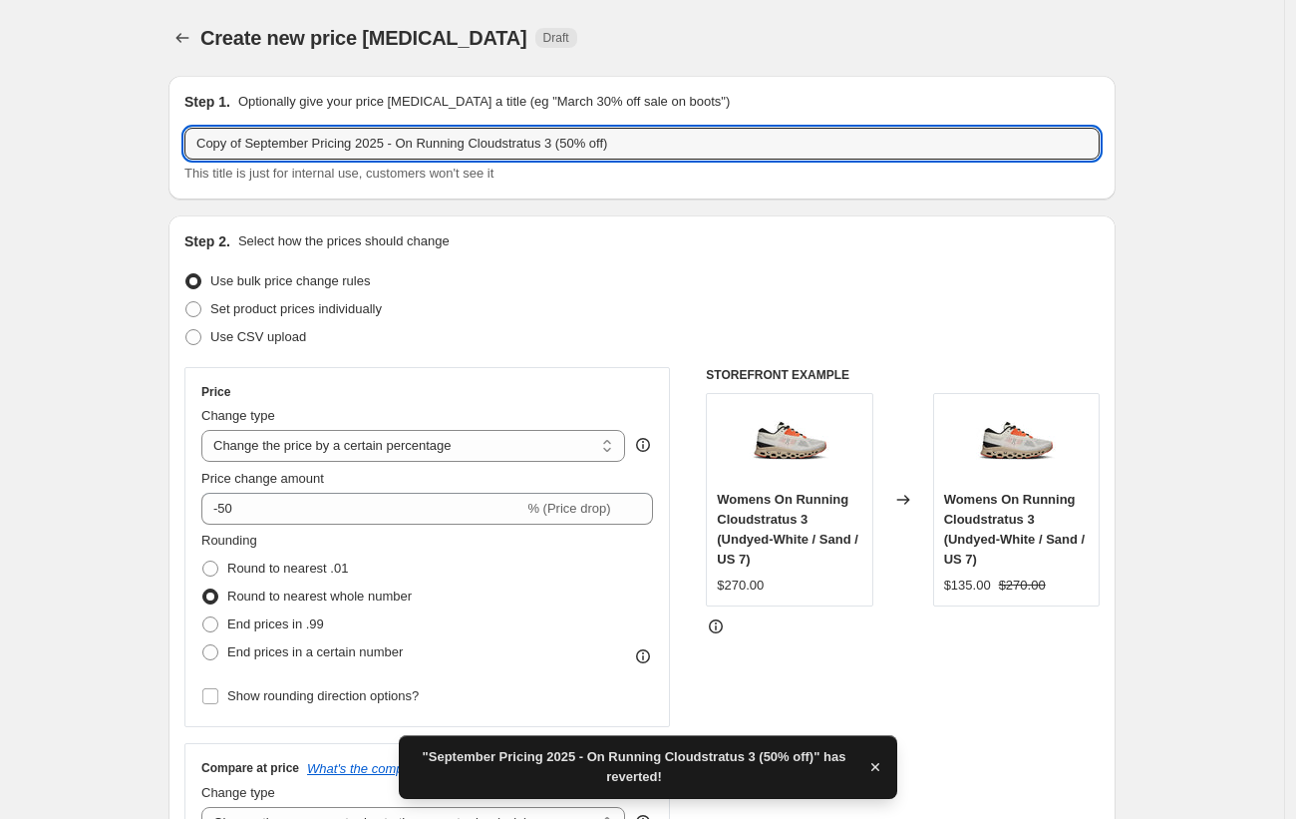
drag, startPoint x: 250, startPoint y: 147, endPoint x: 149, endPoint y: 137, distance: 102.2
click at [655, 136] on input "September Pricing 2025 - On Running Cloudstratus 3 (50% off)" at bounding box center [641, 144] width 915 height 32
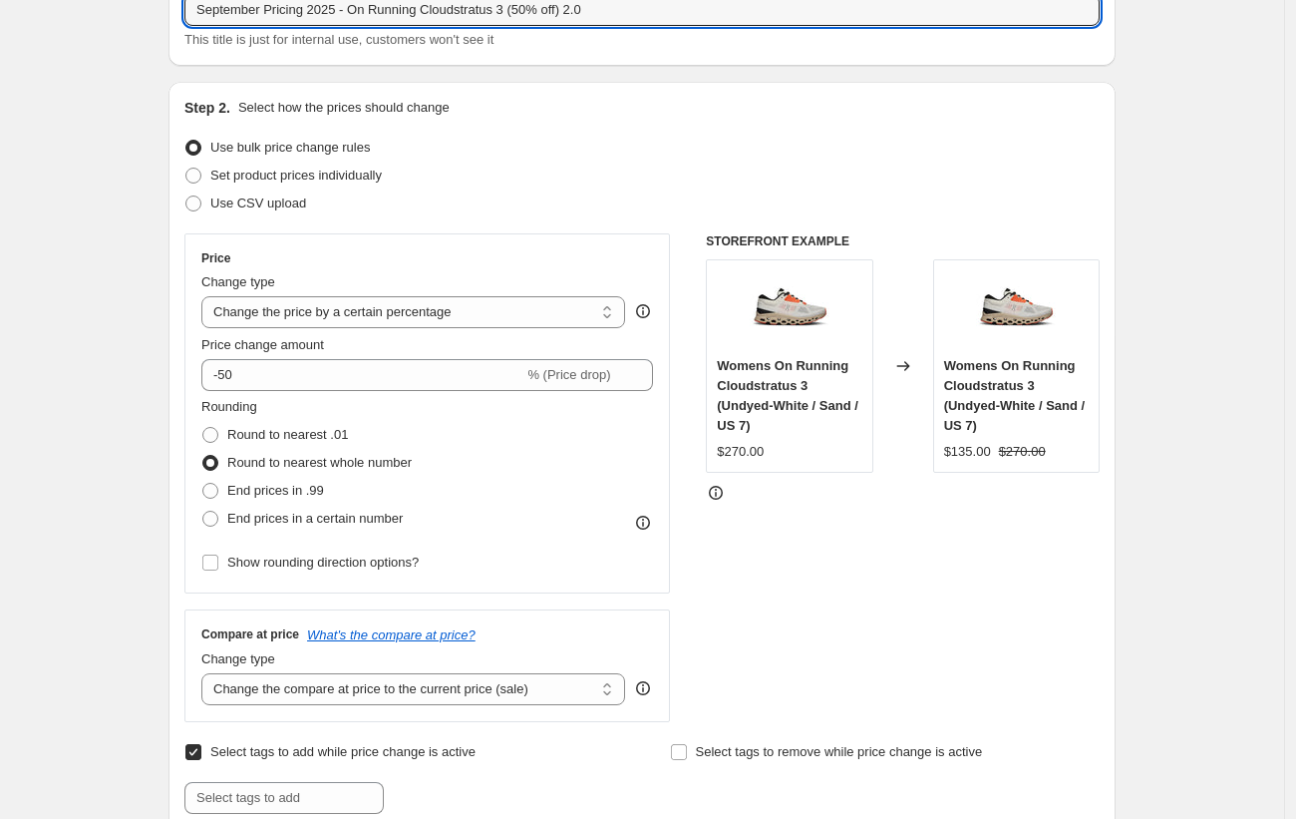
scroll to position [593, 0]
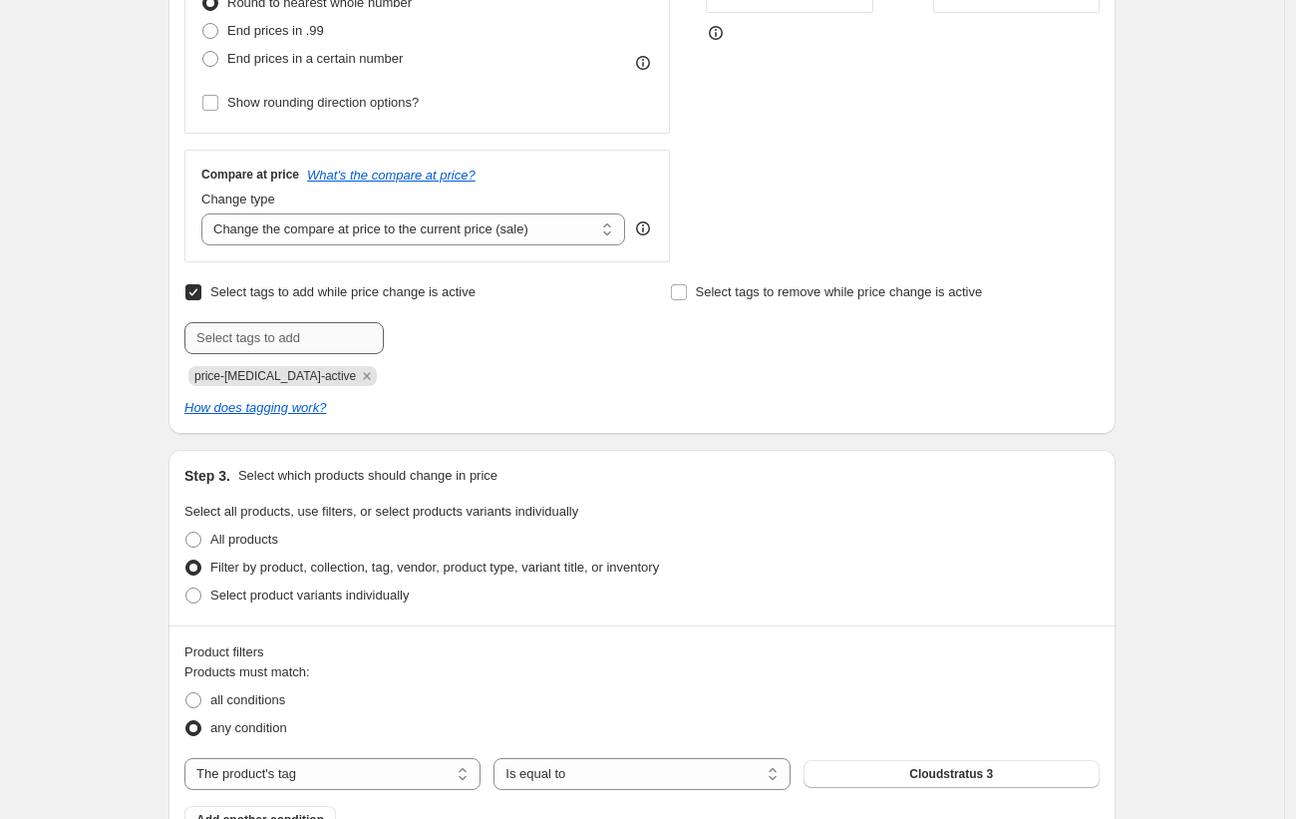
type input "September Pricing 2025 - On Running Cloudstratus 3 (50% off) 2.0"
click at [320, 339] on input "text" at bounding box center [283, 338] width 199 height 32
type input "Final Sale"
click at [483, 342] on span "Final Sale" at bounding box center [456, 336] width 56 height 14
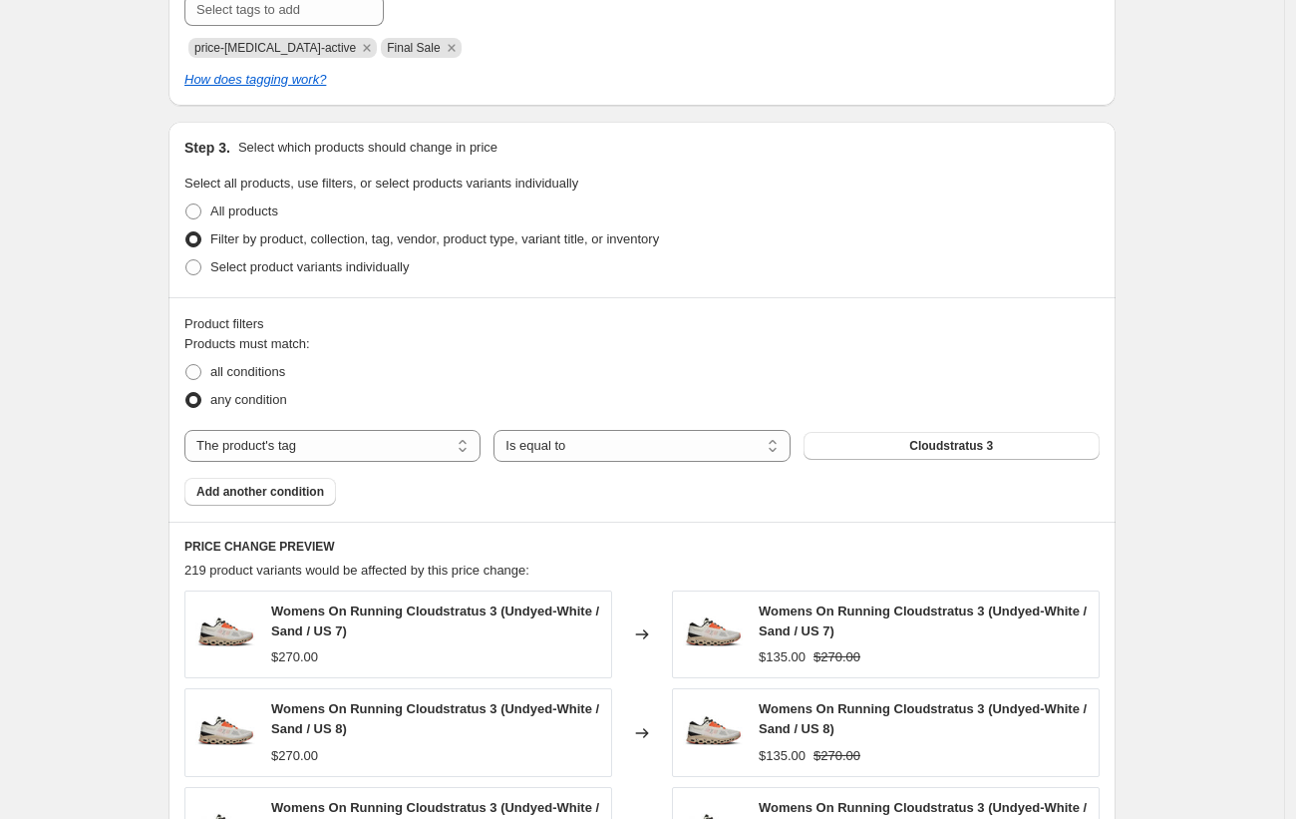
scroll to position [1543, 0]
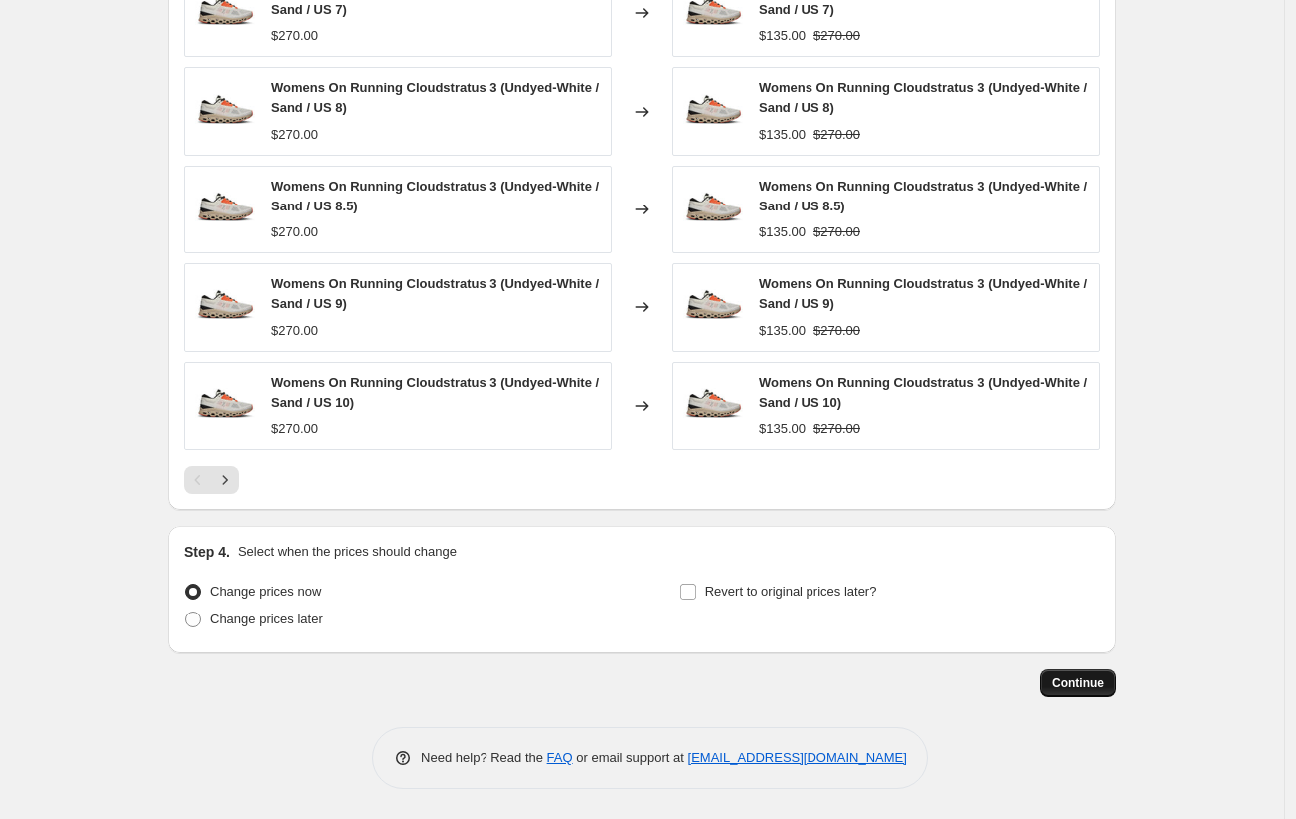
click at [1079, 692] on button "Continue" at bounding box center [1078, 683] width 76 height 28
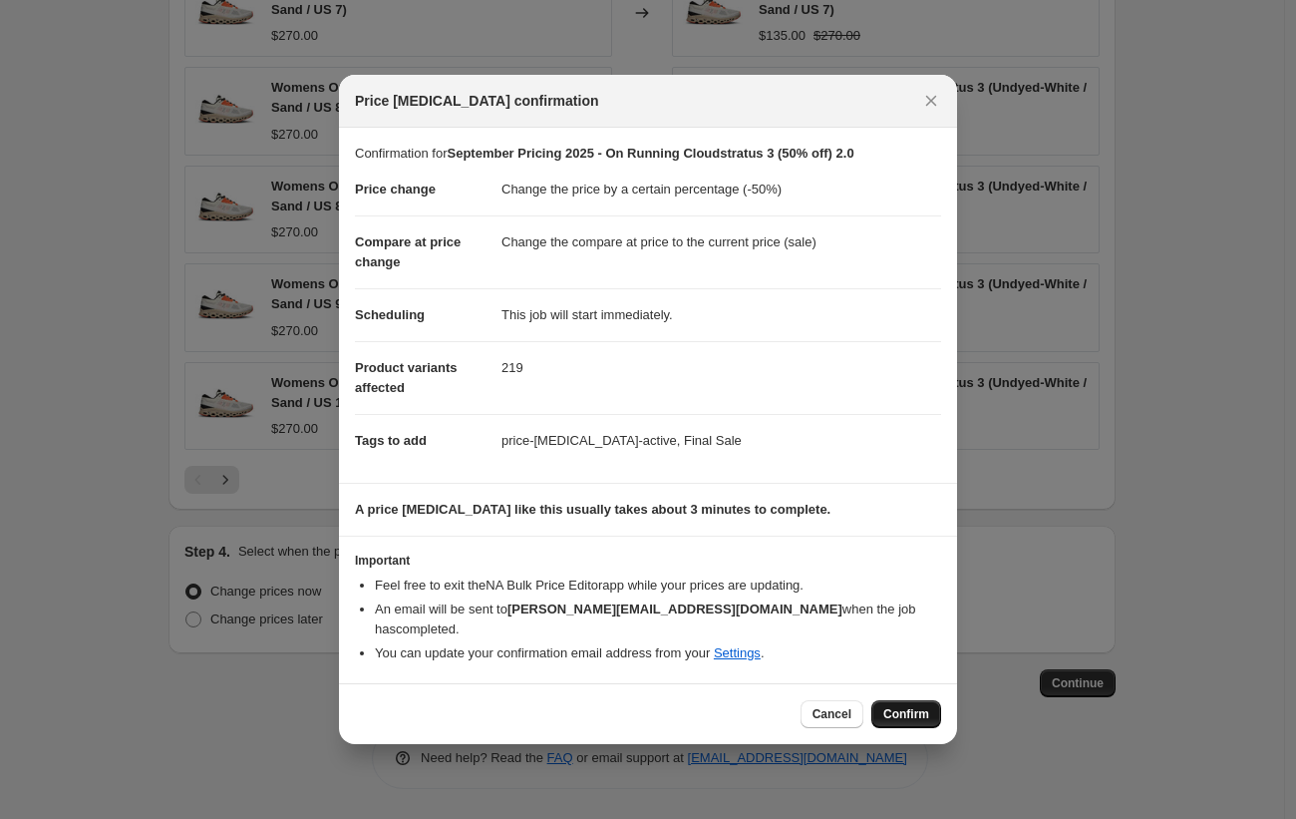
click at [893, 706] on span "Confirm" at bounding box center [906, 714] width 46 height 16
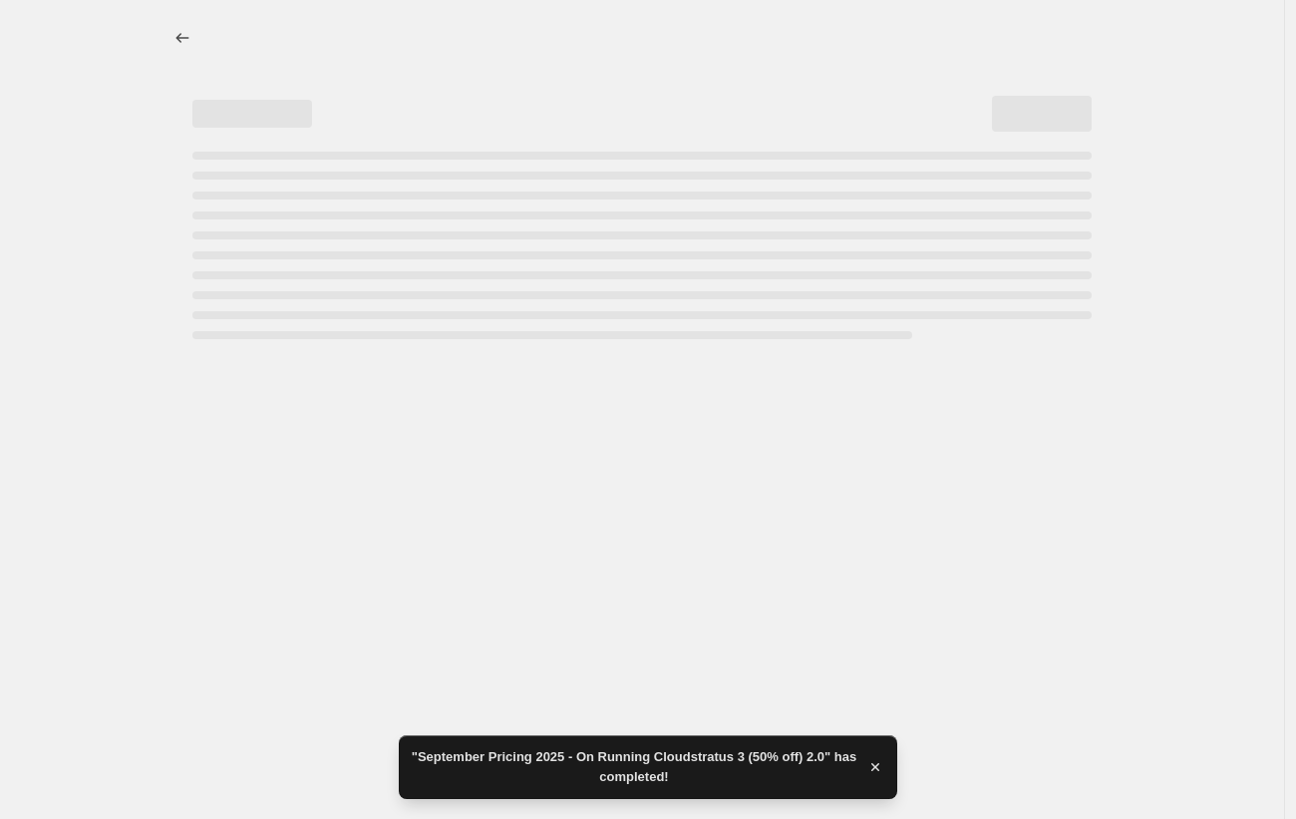
select select "percentage"
select select "tag"
